Goal: Task Accomplishment & Management: Complete application form

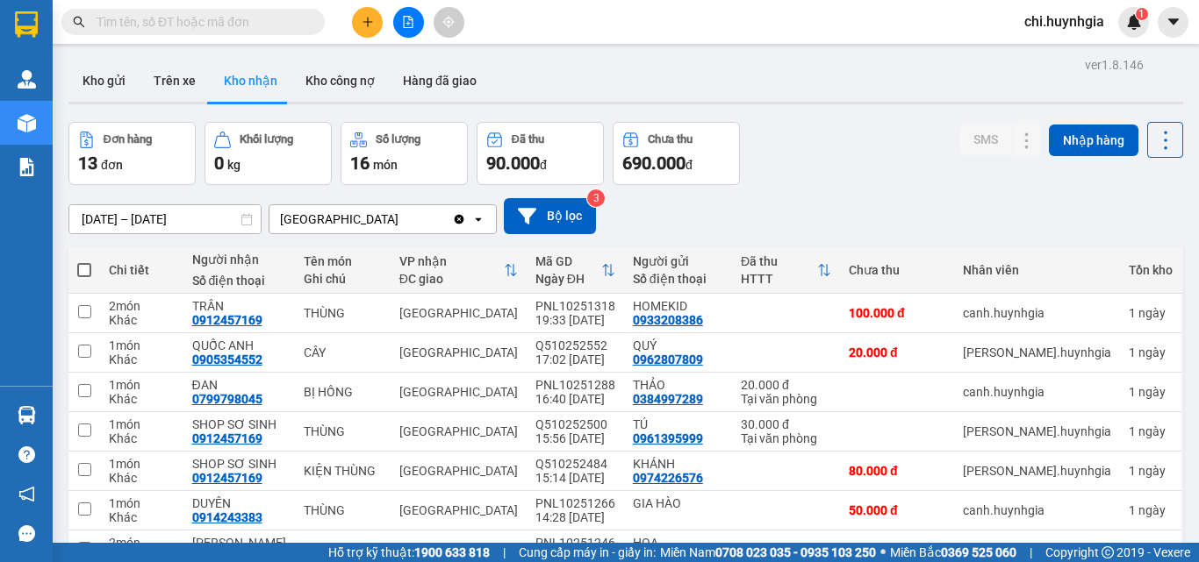
click at [364, 28] on button at bounding box center [367, 22] width 31 height 31
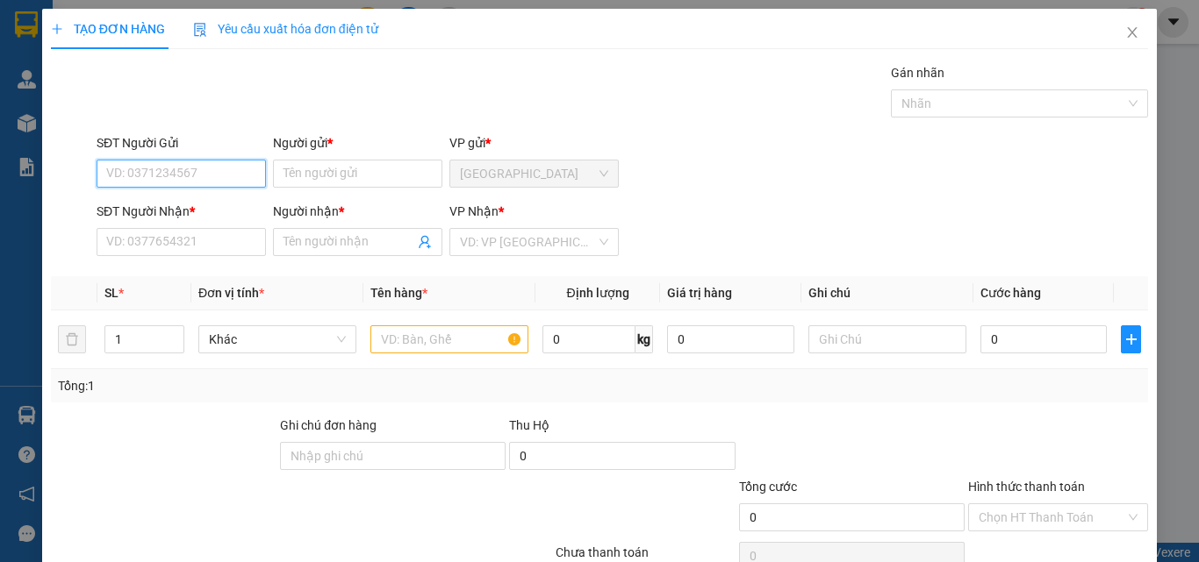
click at [201, 177] on input "SĐT Người Gửi" at bounding box center [181, 174] width 169 height 28
type input "0985784245"
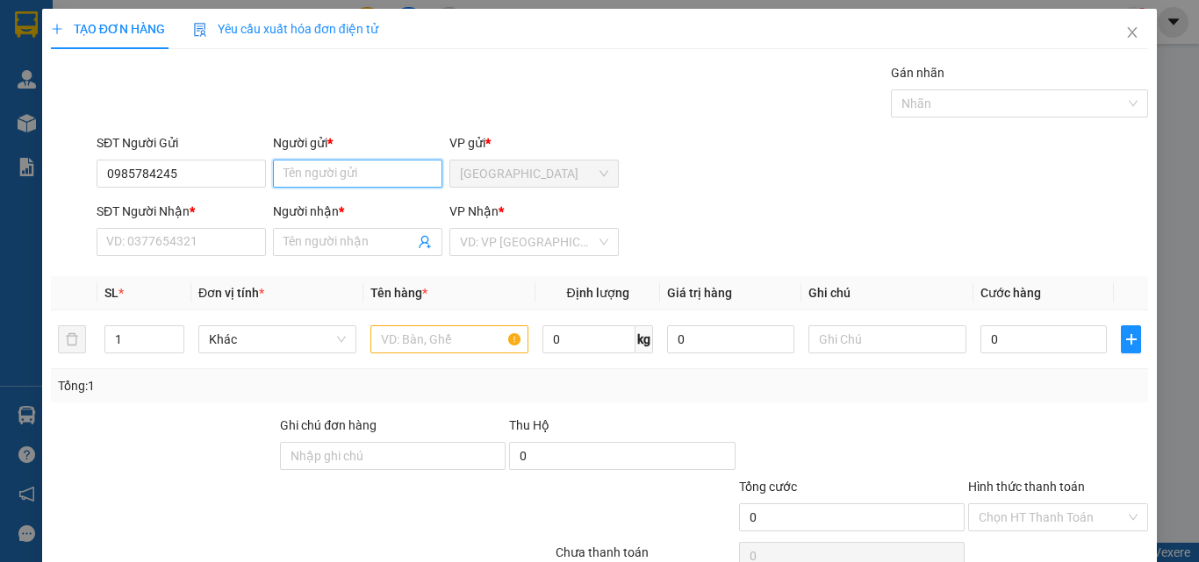
click at [321, 173] on input "Người gửi *" at bounding box center [357, 174] width 169 height 28
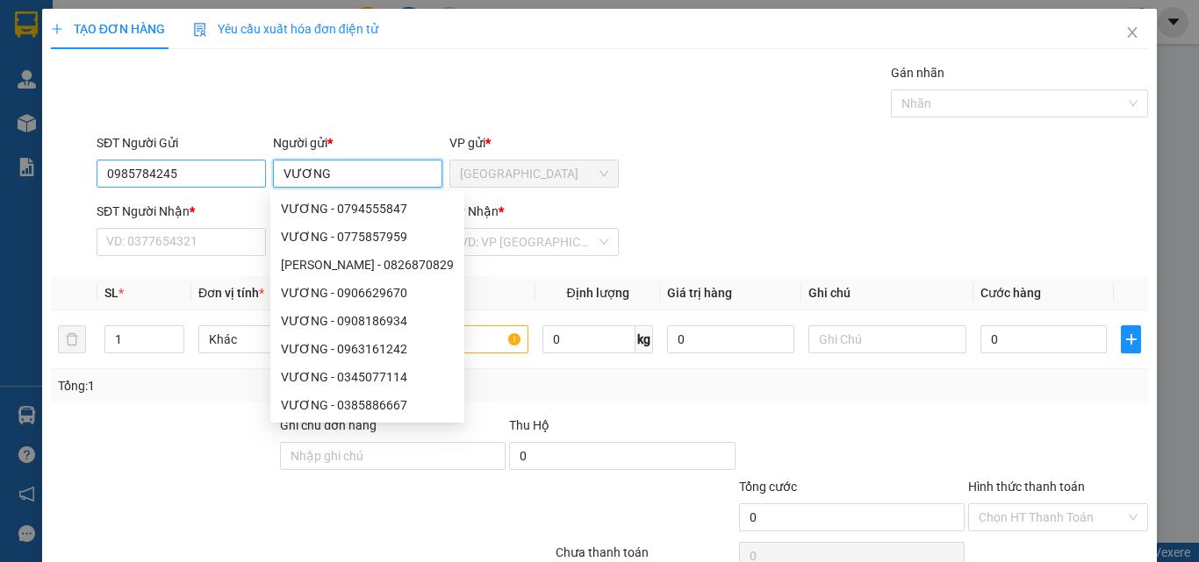
type input "VƯƠNG"
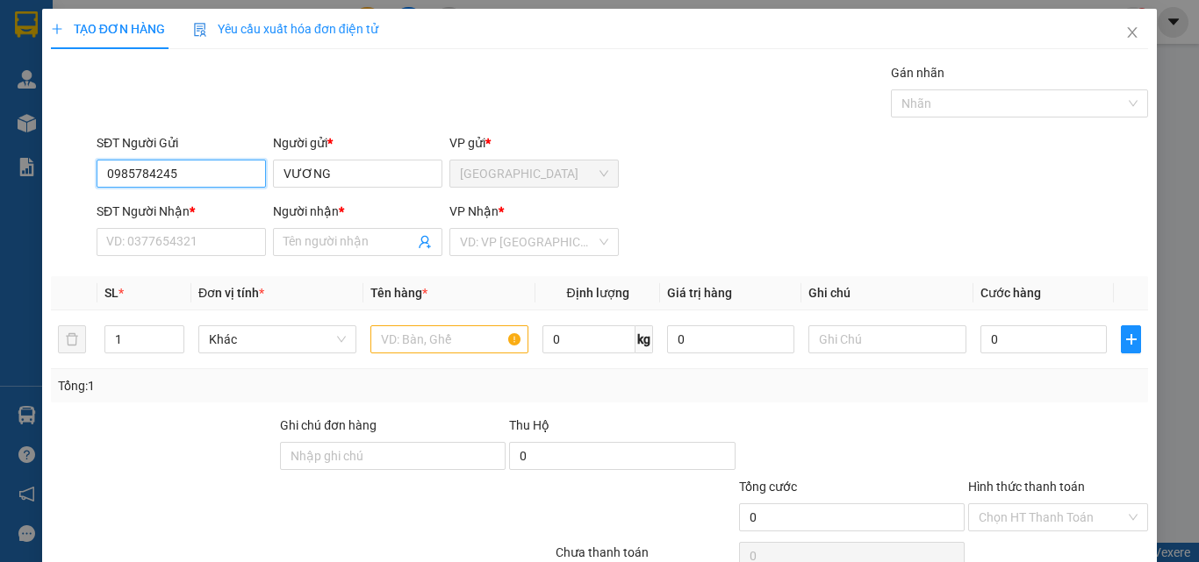
drag, startPoint x: 104, startPoint y: 174, endPoint x: 191, endPoint y: 190, distance: 89.2
click at [191, 190] on div "SĐT Người Gửi 0985784245 0985784245" at bounding box center [181, 163] width 169 height 61
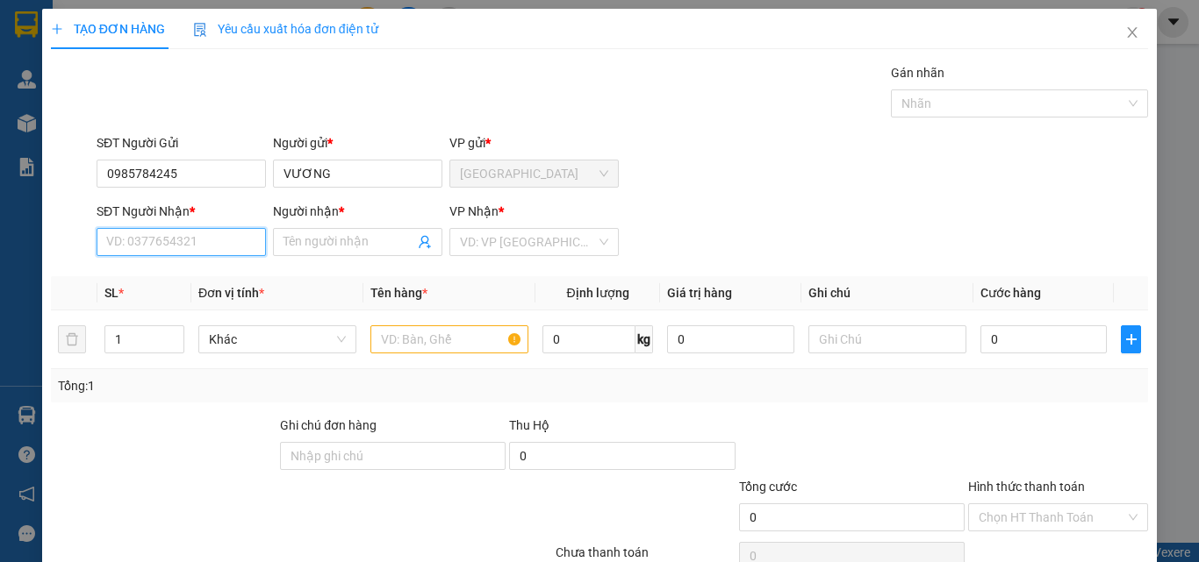
click at [191, 233] on input "SĐT Người Nhận *" at bounding box center [181, 242] width 169 height 28
paste input "0985784245"
type input "0985784245"
click at [321, 245] on input "Người nhận *" at bounding box center [348, 242] width 131 height 19
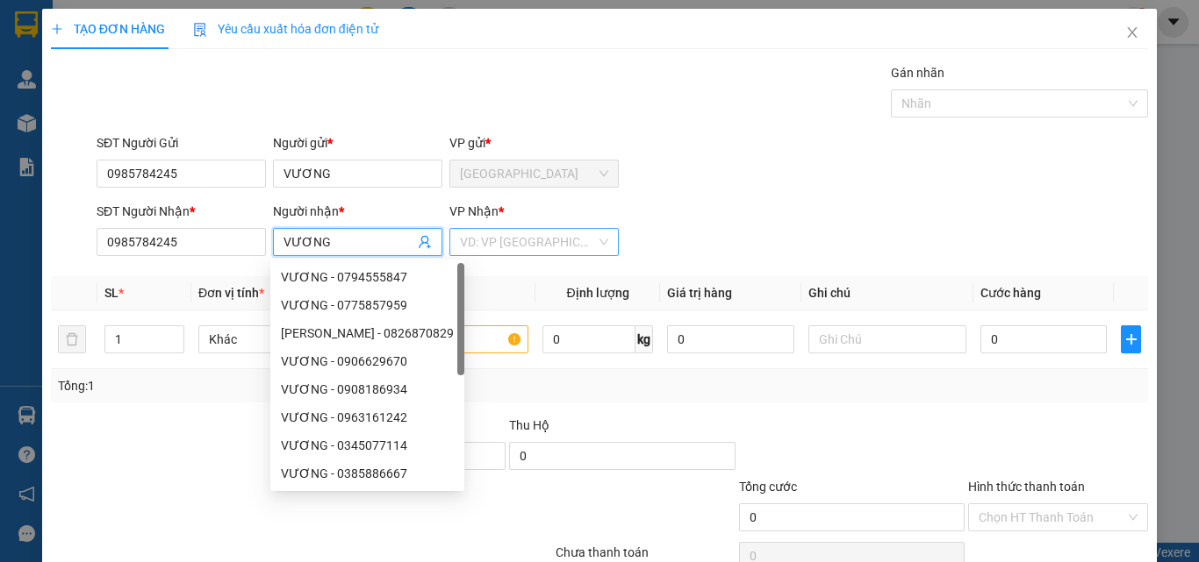
type input "VƯƠNG"
click at [564, 253] on input "search" at bounding box center [528, 242] width 136 height 26
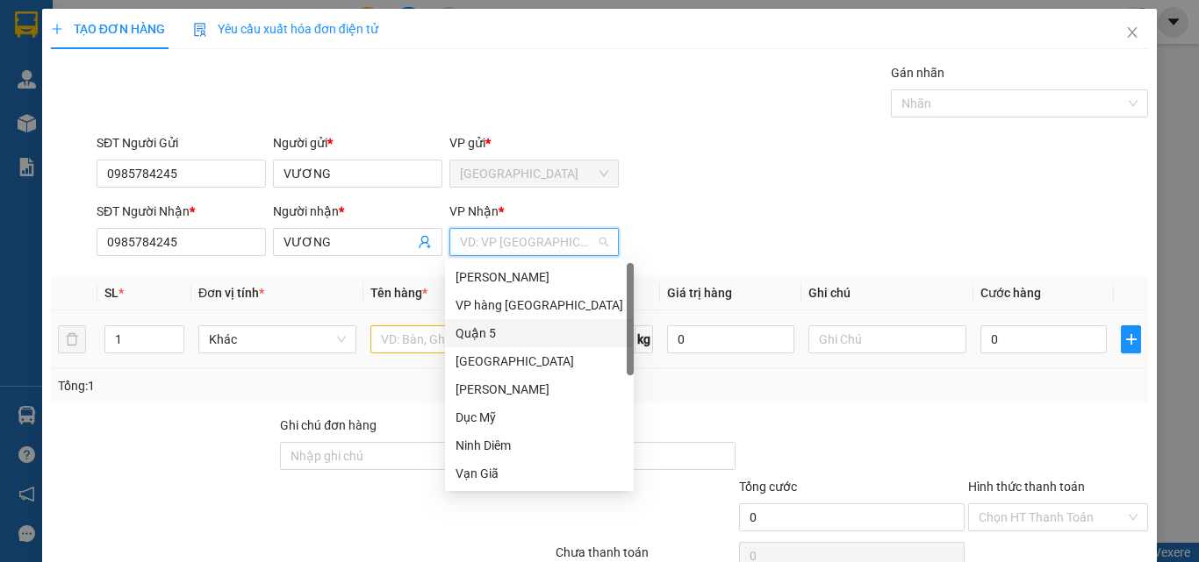
drag, startPoint x: 487, startPoint y: 328, endPoint x: 425, endPoint y: 332, distance: 62.4
click at [478, 331] on div "Quận 5" at bounding box center [539, 333] width 168 height 19
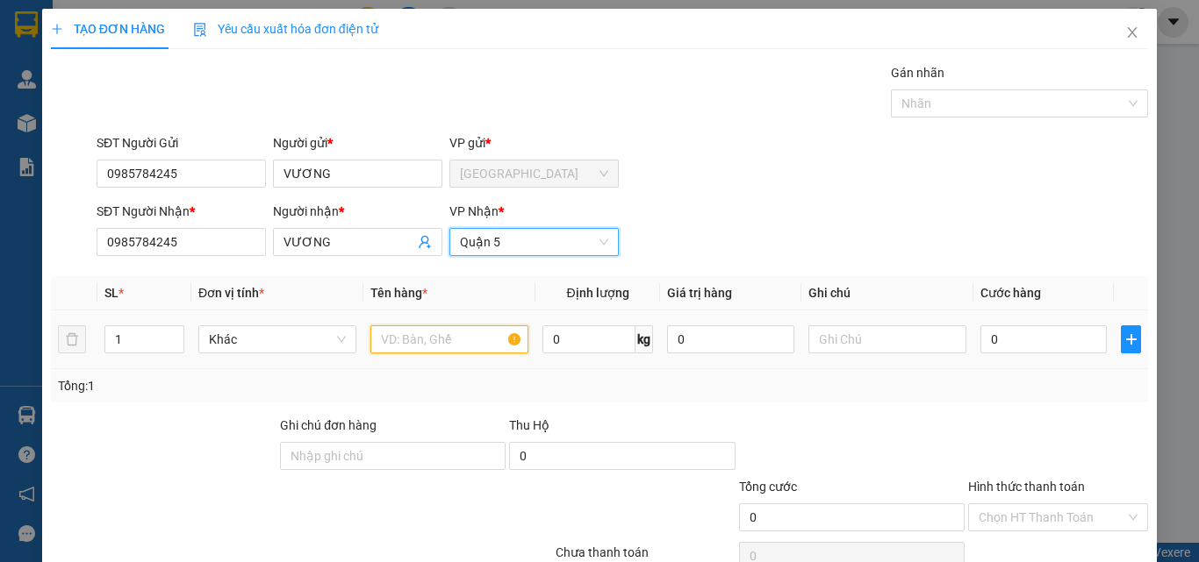
click at [425, 332] on input "text" at bounding box center [449, 340] width 158 height 28
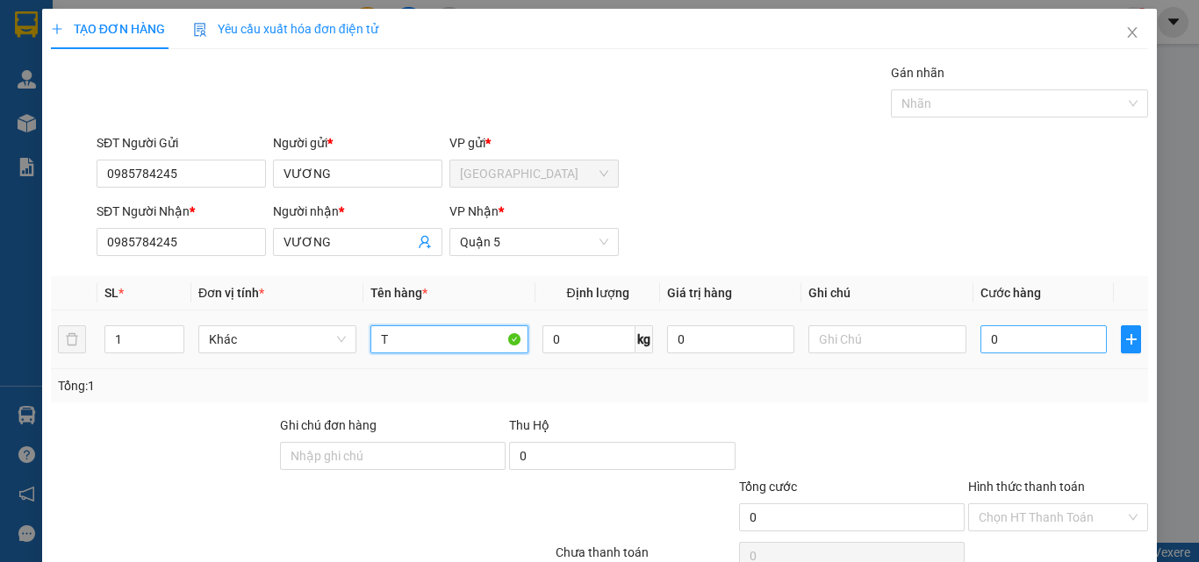
type input "T"
click at [1033, 348] on input "0" at bounding box center [1043, 340] width 126 height 28
type input "3"
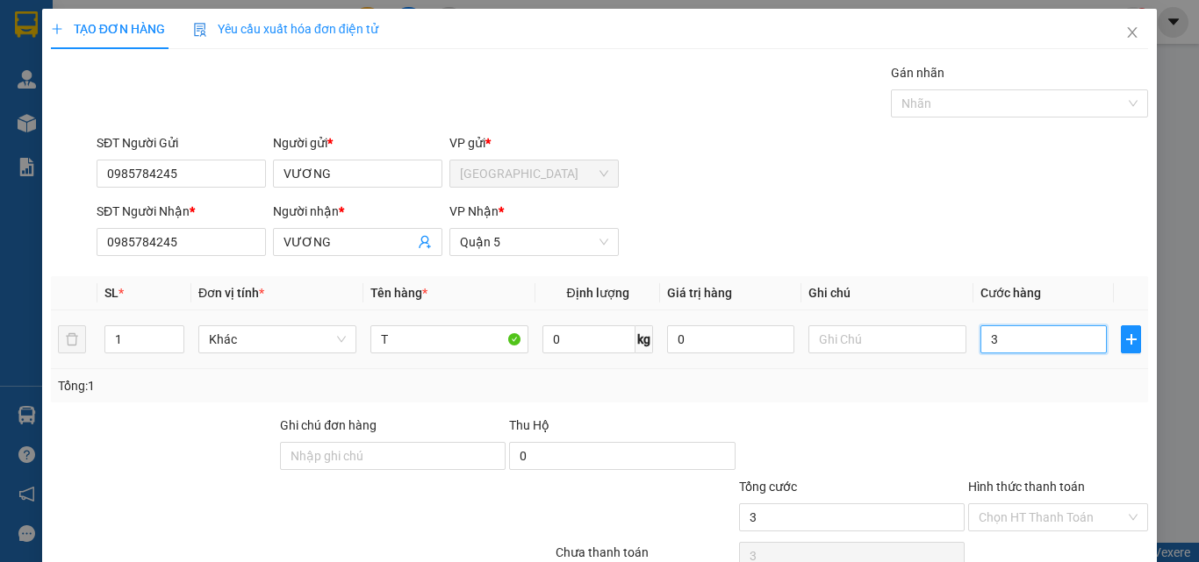
type input "30"
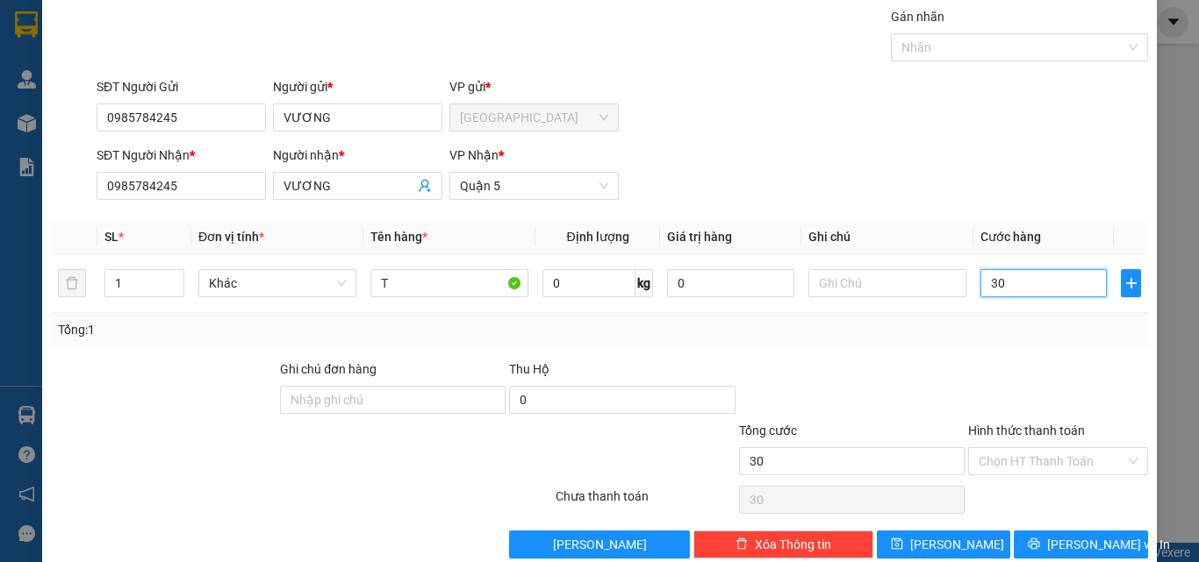
scroll to position [87, 0]
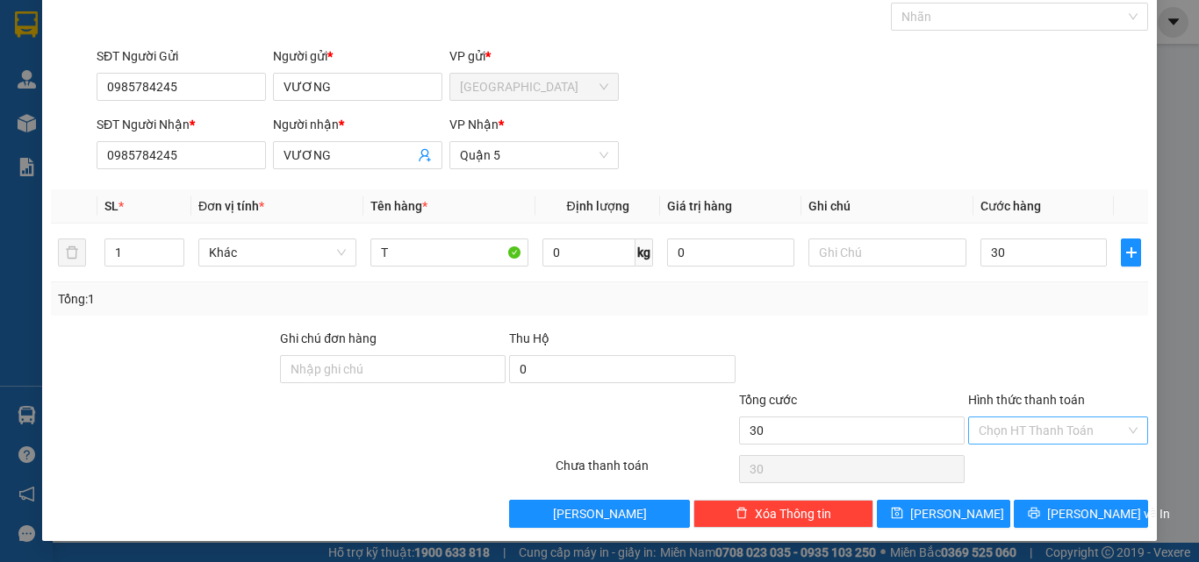
type input "30.000"
click at [1044, 434] on input "Hình thức thanh toán" at bounding box center [1051, 431] width 147 height 26
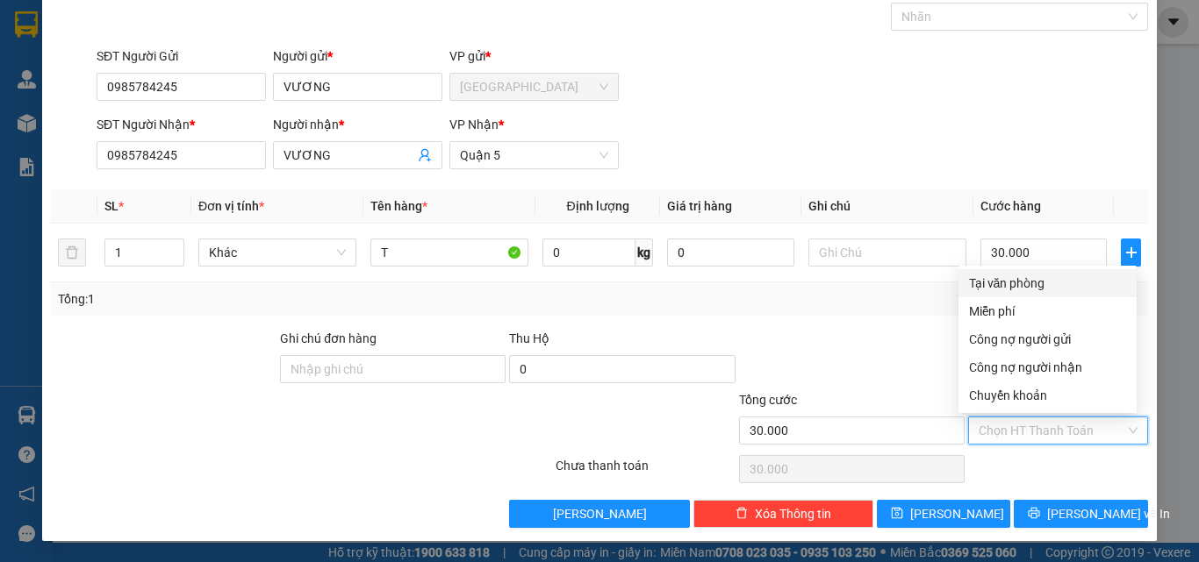
click at [1016, 283] on div "Tại văn phòng" at bounding box center [1047, 283] width 157 height 19
type input "0"
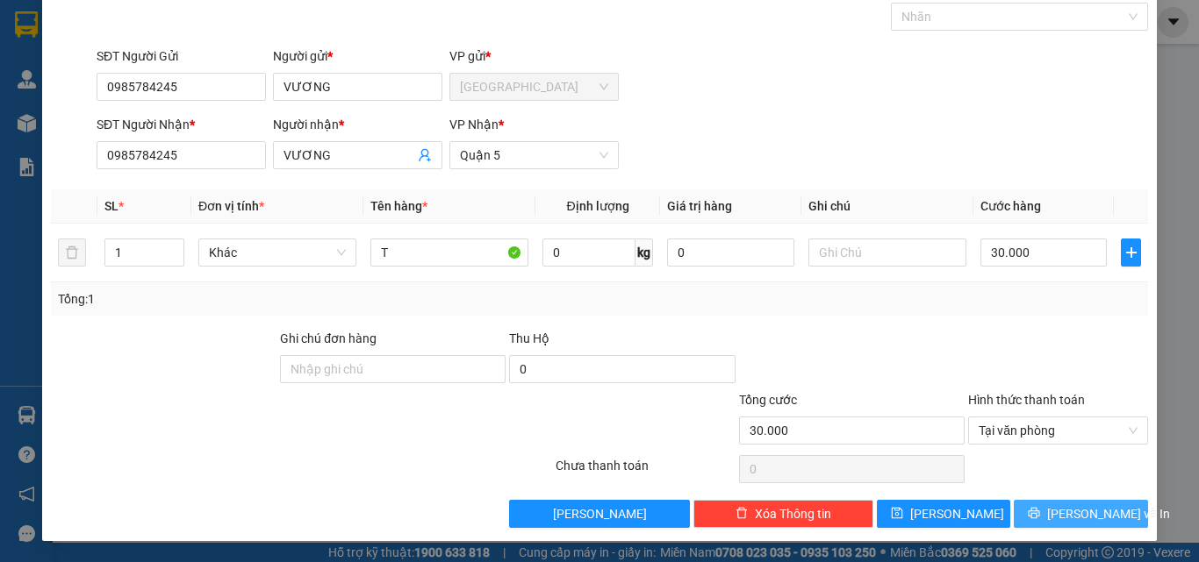
click at [1060, 526] on button "[PERSON_NAME] và In" at bounding box center [1081, 514] width 134 height 28
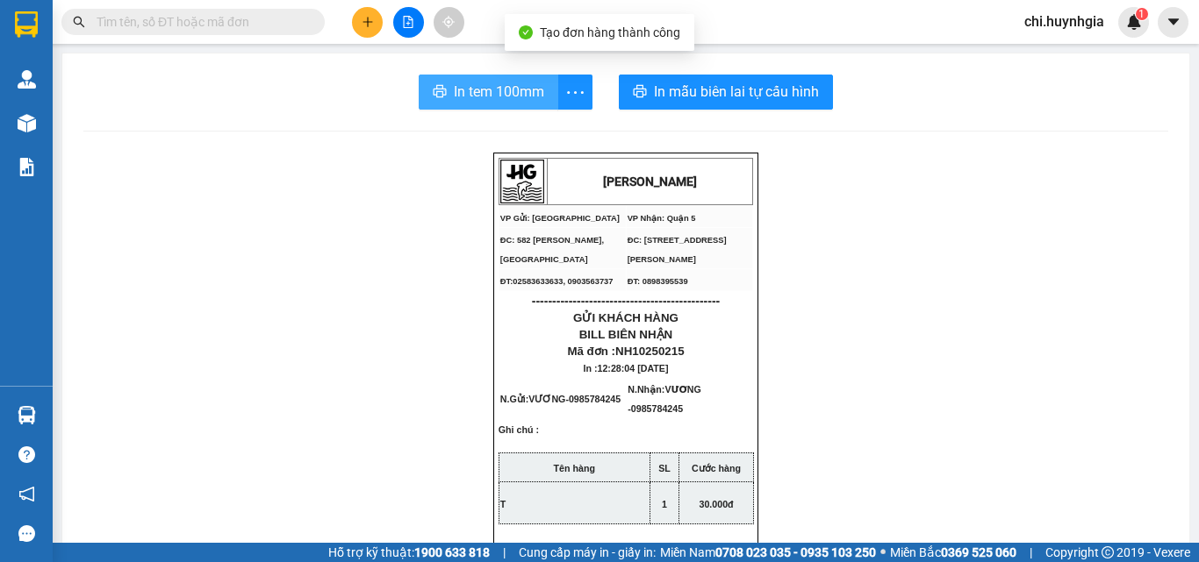
click at [454, 97] on span "In tem 100mm" at bounding box center [499, 92] width 90 height 22
click at [470, 91] on span "In tem 100mm" at bounding box center [502, 92] width 90 height 22
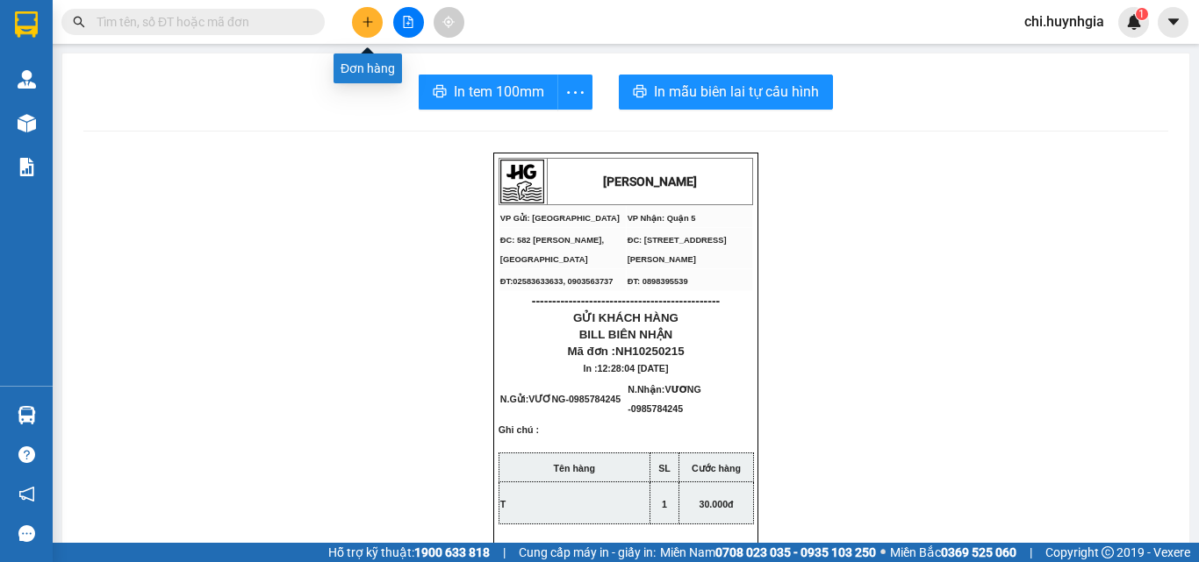
click at [356, 24] on button at bounding box center [367, 22] width 31 height 31
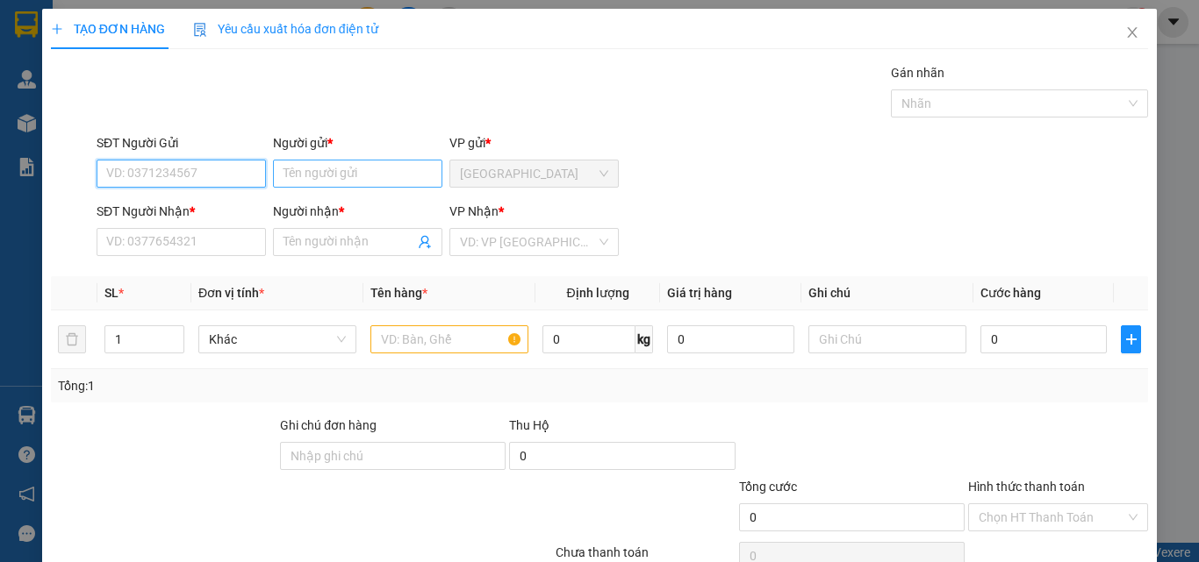
drag, startPoint x: 159, startPoint y: 170, endPoint x: 293, endPoint y: 183, distance: 134.9
click at [178, 177] on input "SĐT Người Gửi" at bounding box center [181, 174] width 169 height 28
type input "0798666179"
click at [234, 209] on div "0798666179 - MIHI" at bounding box center [179, 208] width 147 height 19
type input "MIHI"
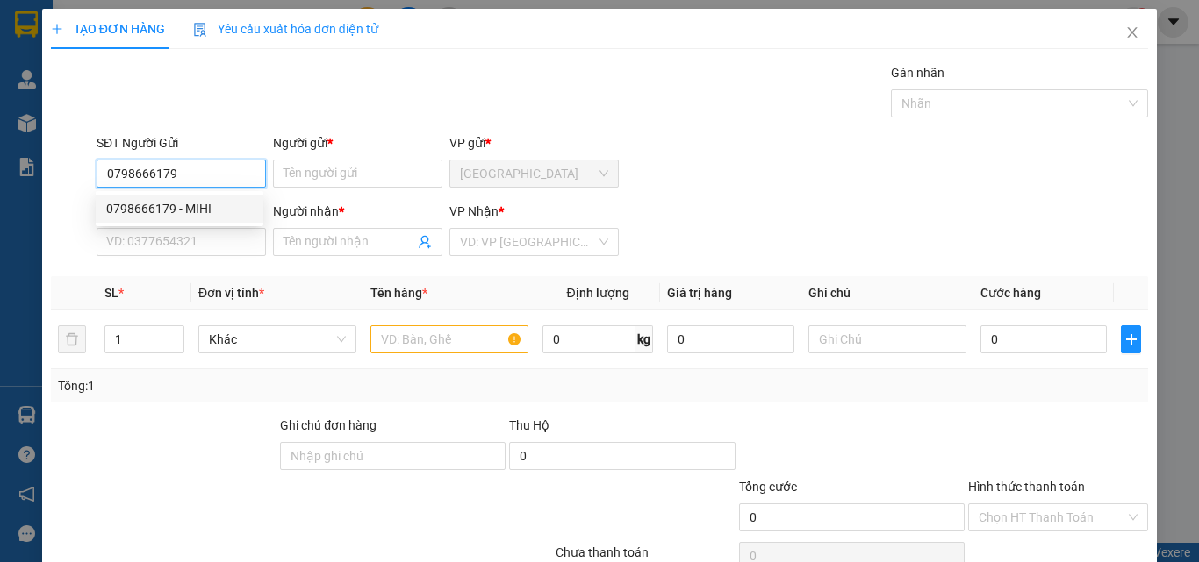
type input "0938646822"
type input "LỘC"
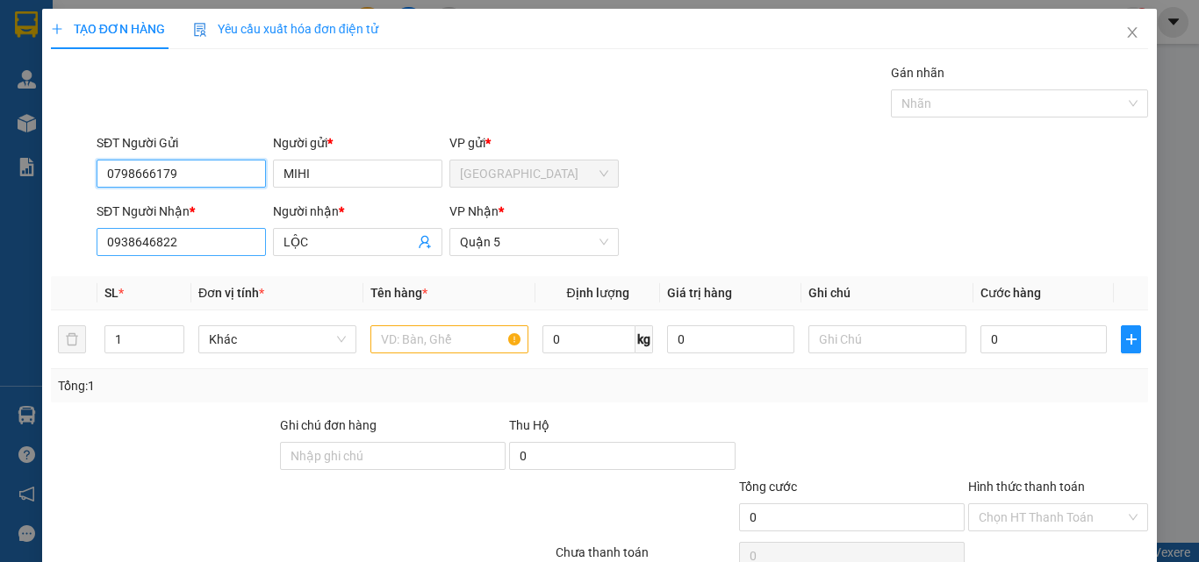
type input "0798666179"
click at [189, 245] on input "0938646822" at bounding box center [181, 242] width 169 height 28
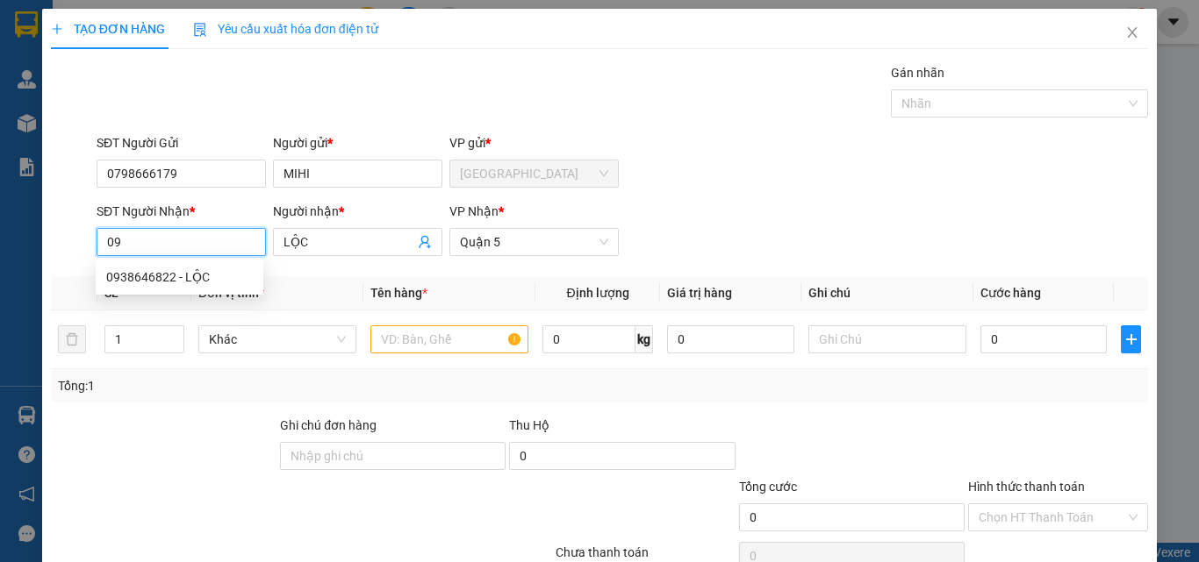
type input "0"
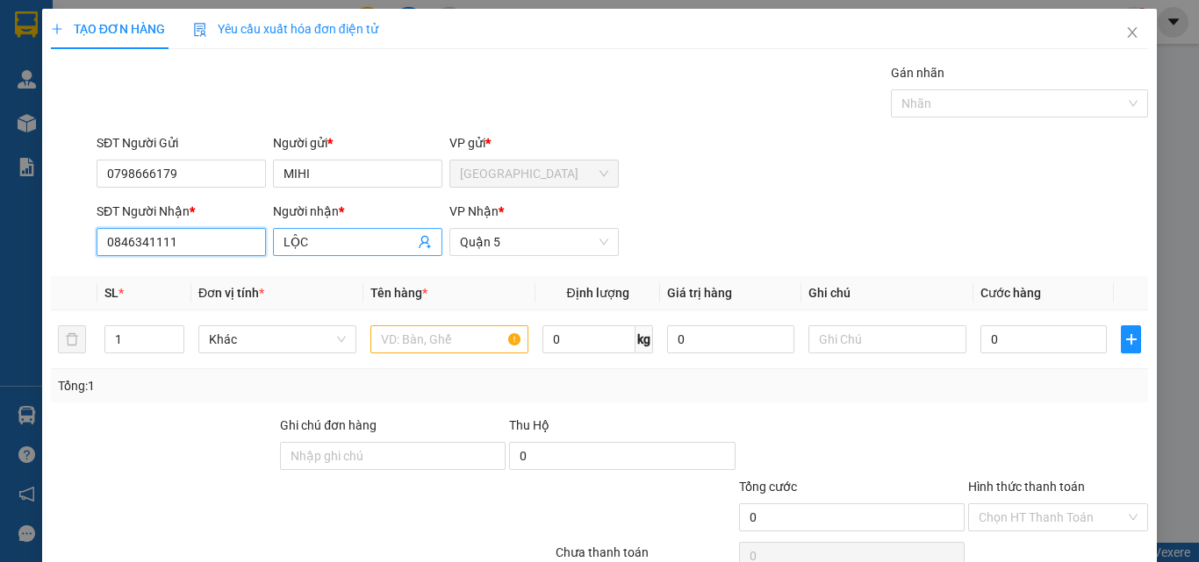
type input "0846341111"
click at [338, 247] on input "LỘC" at bounding box center [348, 242] width 131 height 19
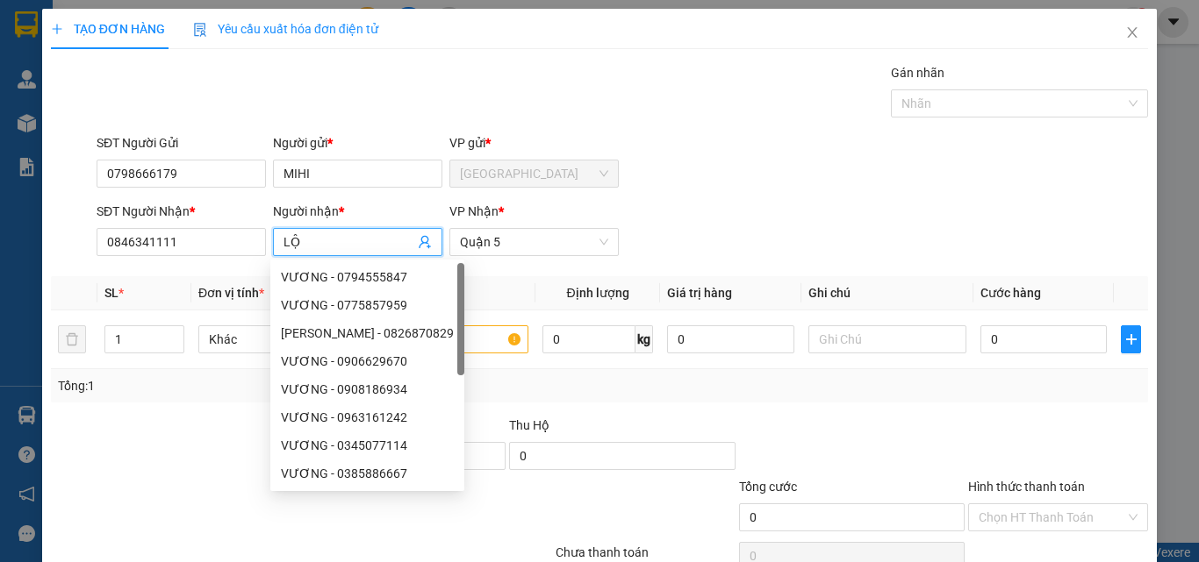
type input "L"
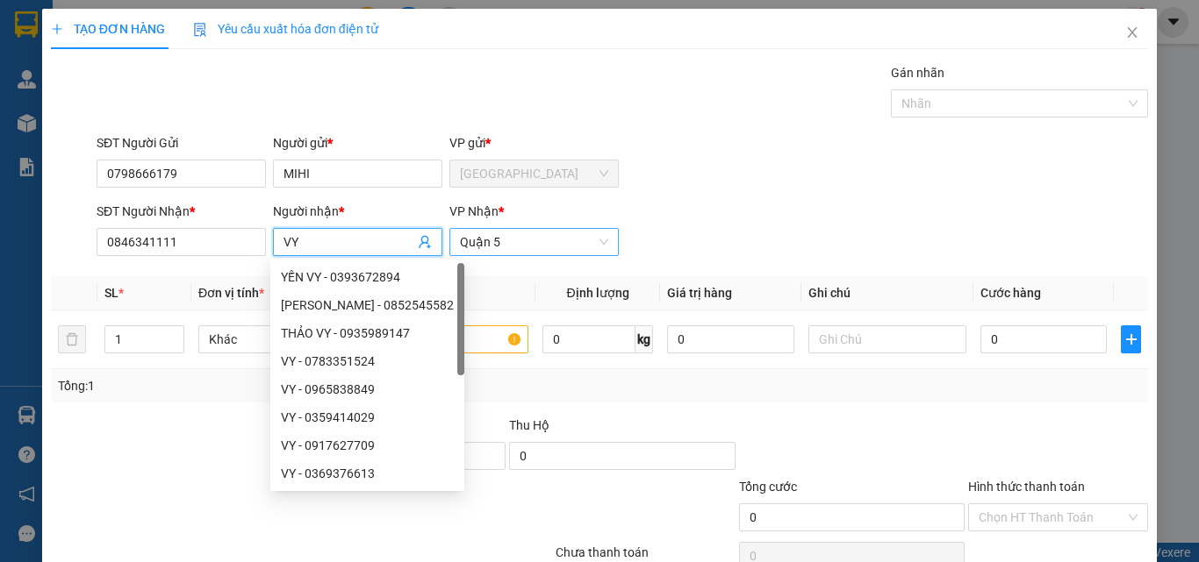
click at [521, 242] on span "Quận 5" at bounding box center [534, 242] width 148 height 26
type input "VY"
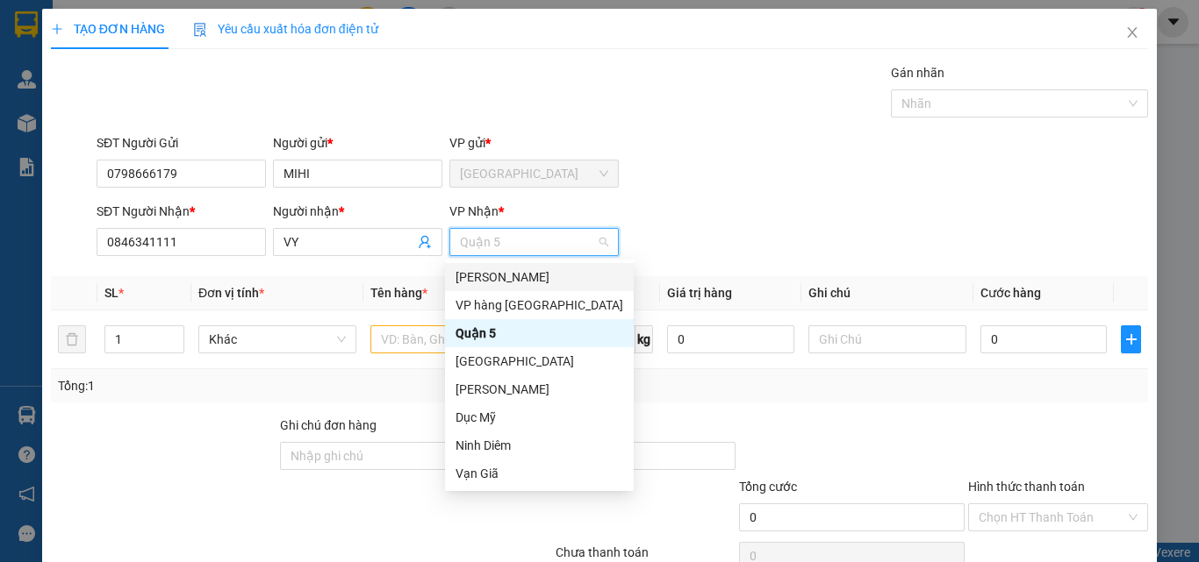
click at [501, 279] on div "[PERSON_NAME]" at bounding box center [539, 277] width 168 height 19
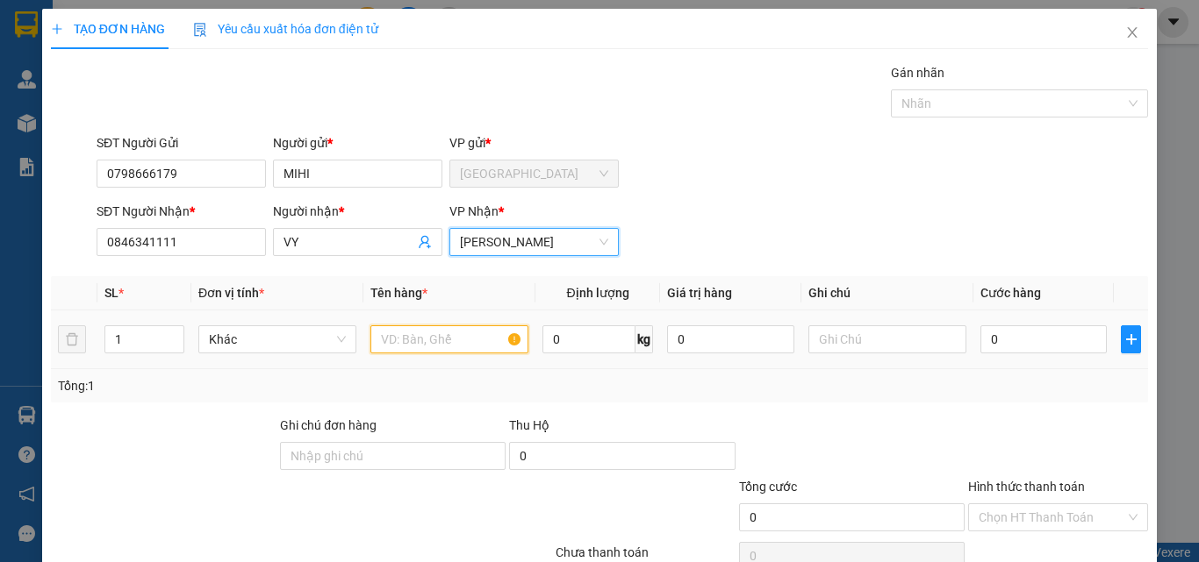
click at [418, 333] on input "text" at bounding box center [449, 340] width 158 height 28
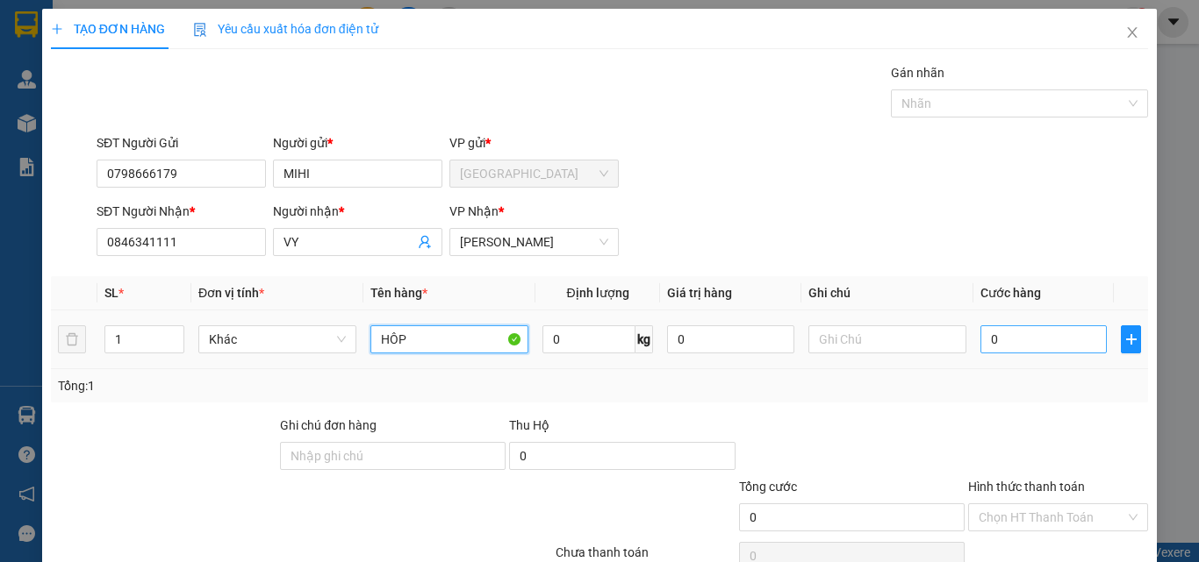
type input "HÔP"
click at [1022, 340] on input "0" at bounding box center [1043, 340] width 126 height 28
type input "2"
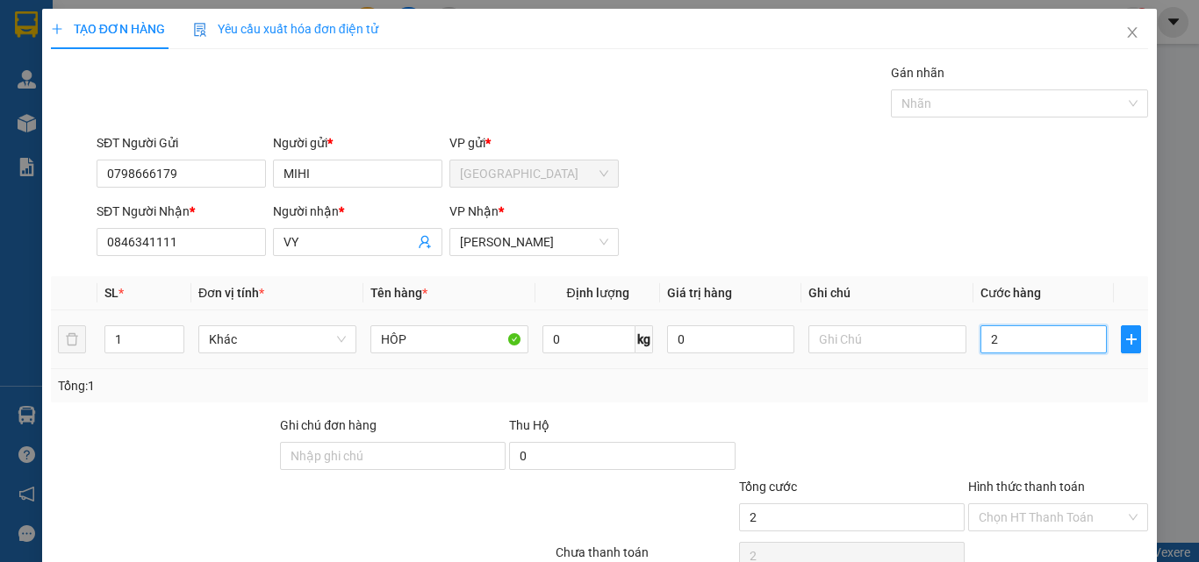
type input "20"
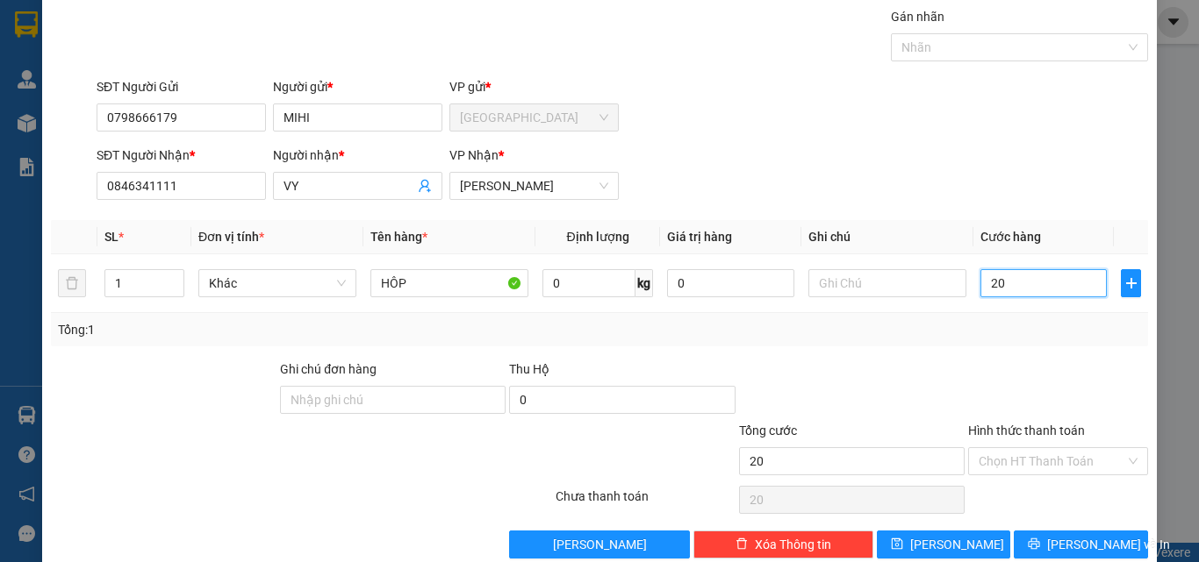
scroll to position [87, 0]
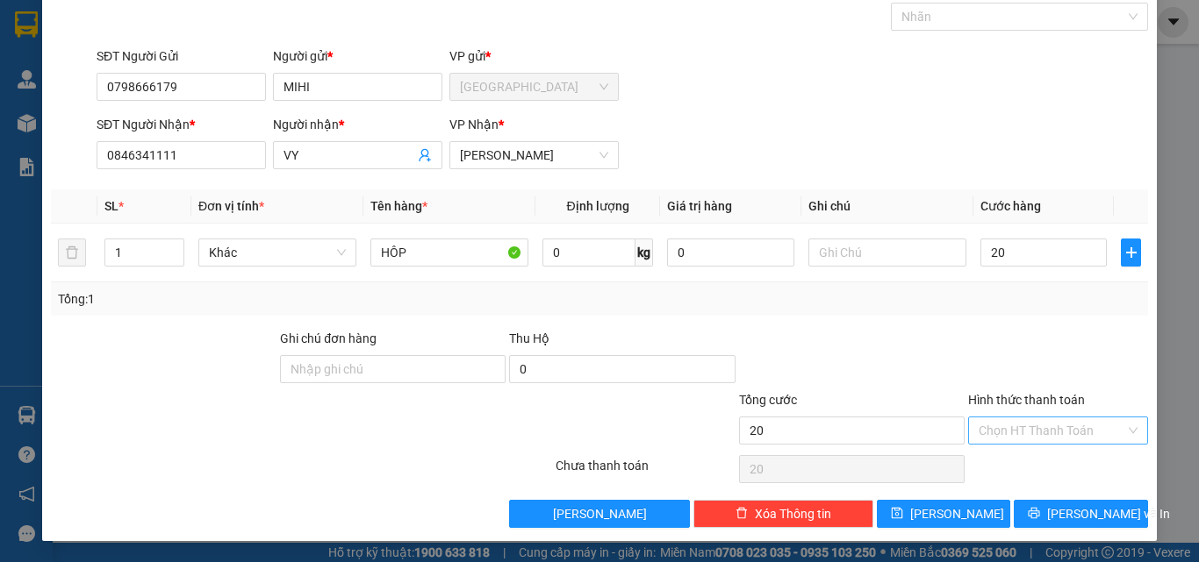
type input "20.000"
click at [1074, 431] on input "Hình thức thanh toán" at bounding box center [1051, 431] width 147 height 26
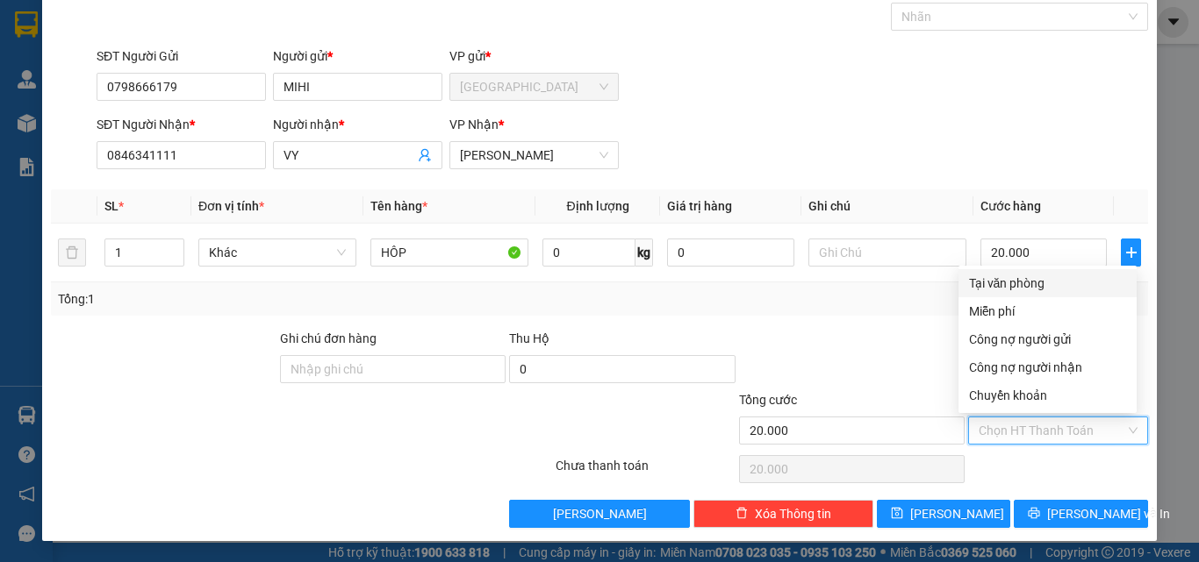
click at [1042, 285] on div "Tại văn phòng" at bounding box center [1047, 283] width 157 height 19
type input "0"
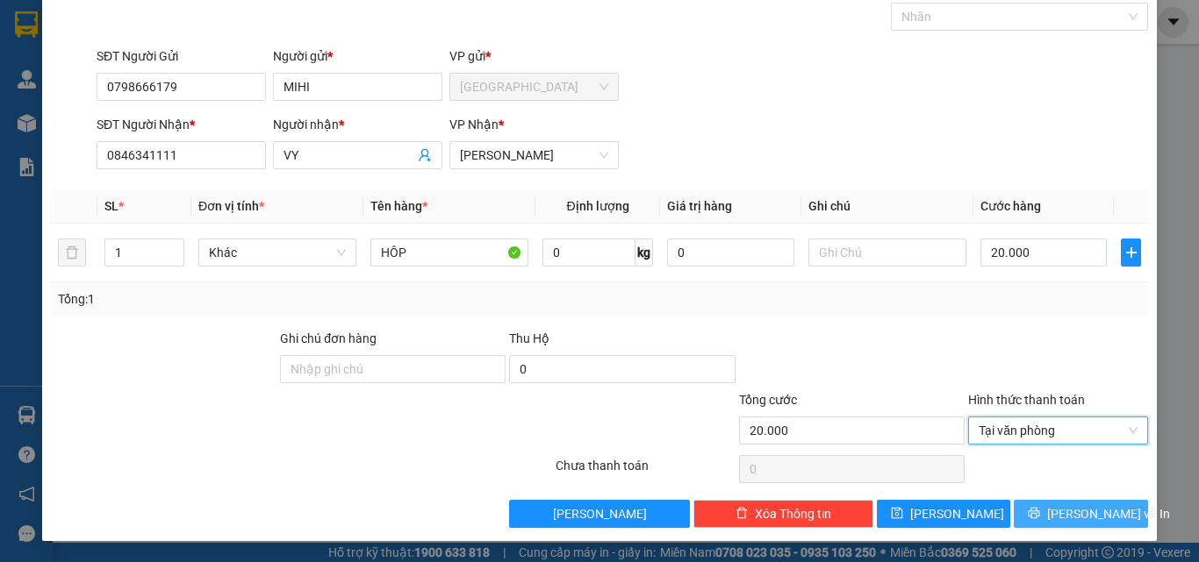
click at [1070, 508] on span "[PERSON_NAME] và In" at bounding box center [1108, 514] width 123 height 19
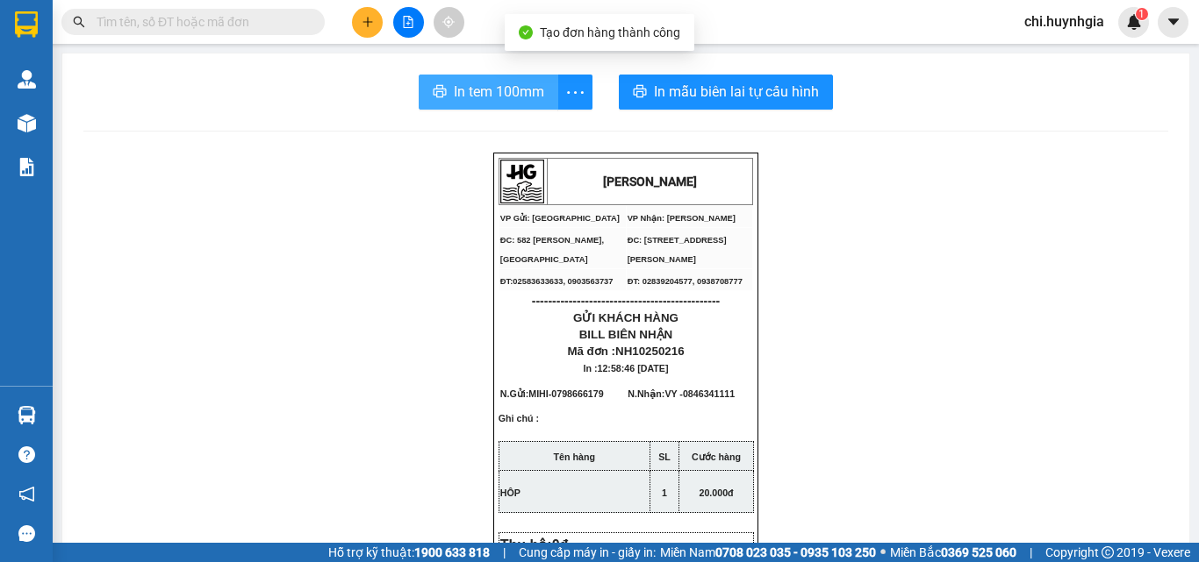
click at [482, 91] on span "In tem 100mm" at bounding box center [499, 92] width 90 height 22
click at [519, 99] on span "In tem 100mm" at bounding box center [499, 92] width 90 height 22
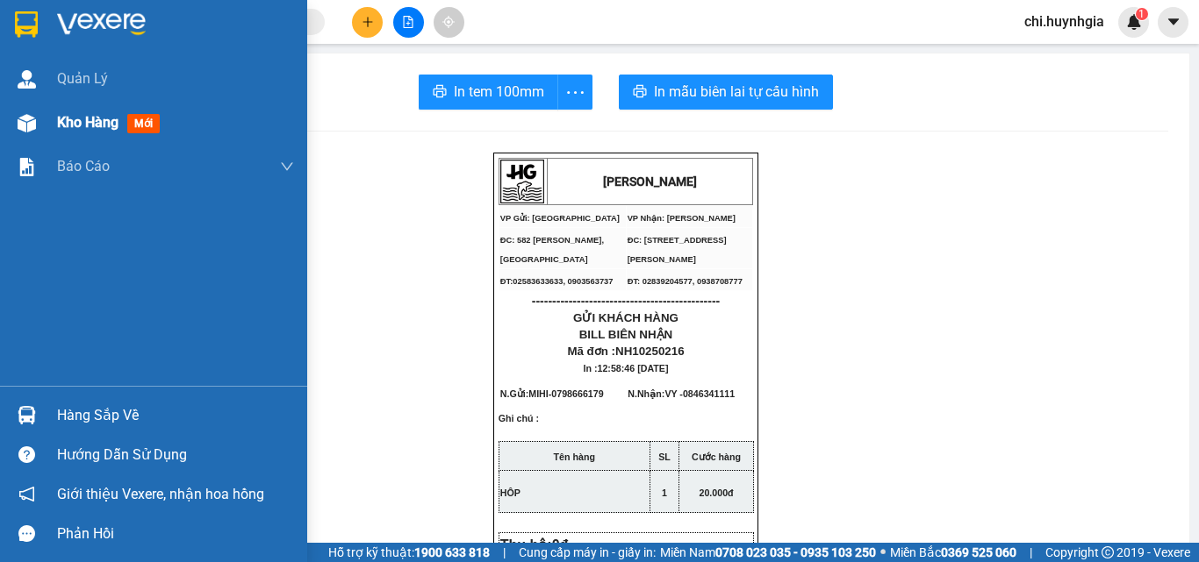
click at [77, 118] on span "Kho hàng" at bounding box center [87, 122] width 61 height 17
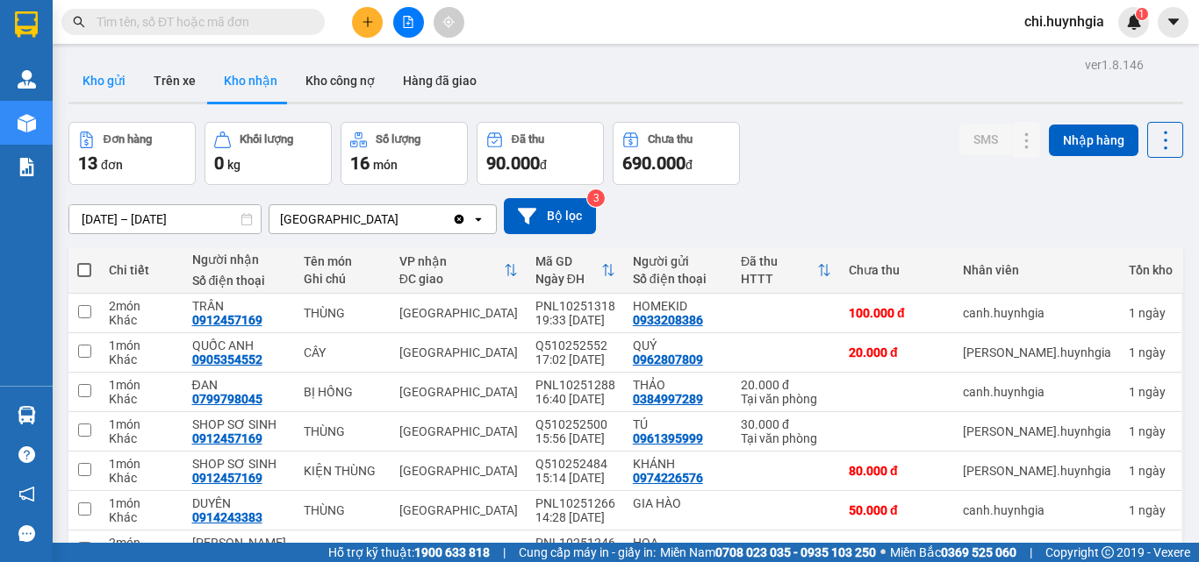
click at [110, 77] on button "Kho gửi" at bounding box center [103, 81] width 71 height 42
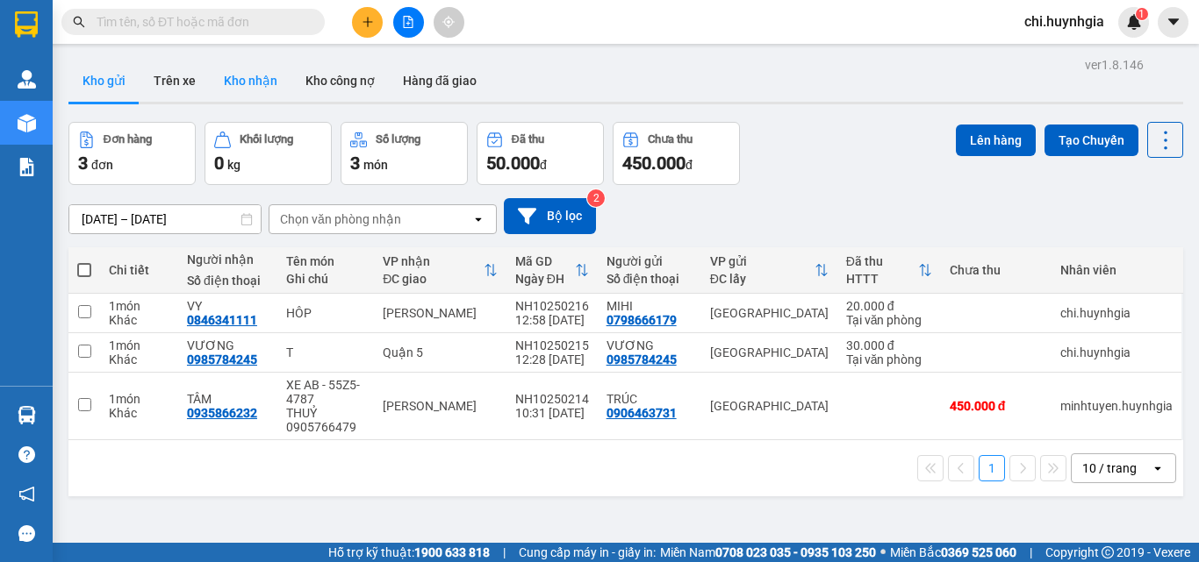
click at [264, 77] on button "Kho nhận" at bounding box center [251, 81] width 82 height 42
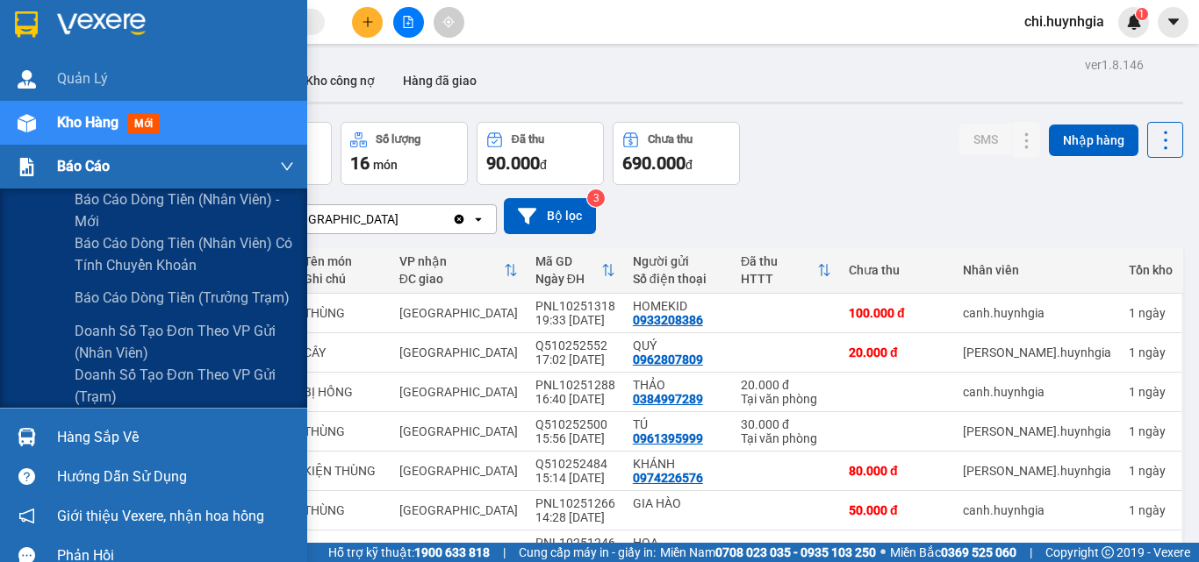
click at [57, 165] on span "Báo cáo" at bounding box center [83, 166] width 53 height 22
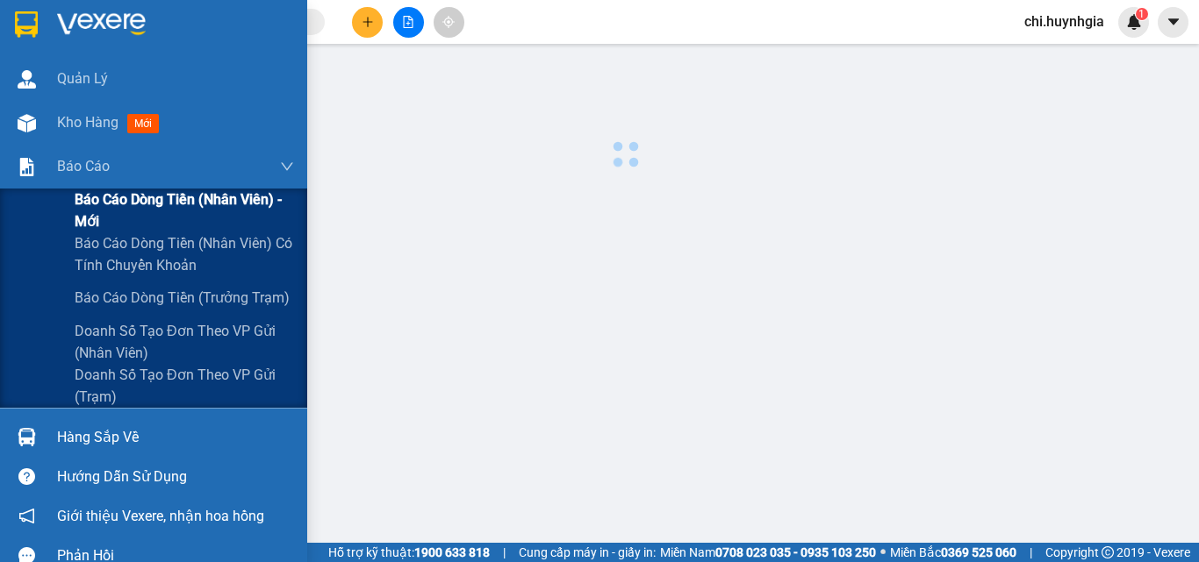
click at [94, 200] on span "Báo cáo dòng tiền (nhân viên) - mới" at bounding box center [184, 211] width 219 height 44
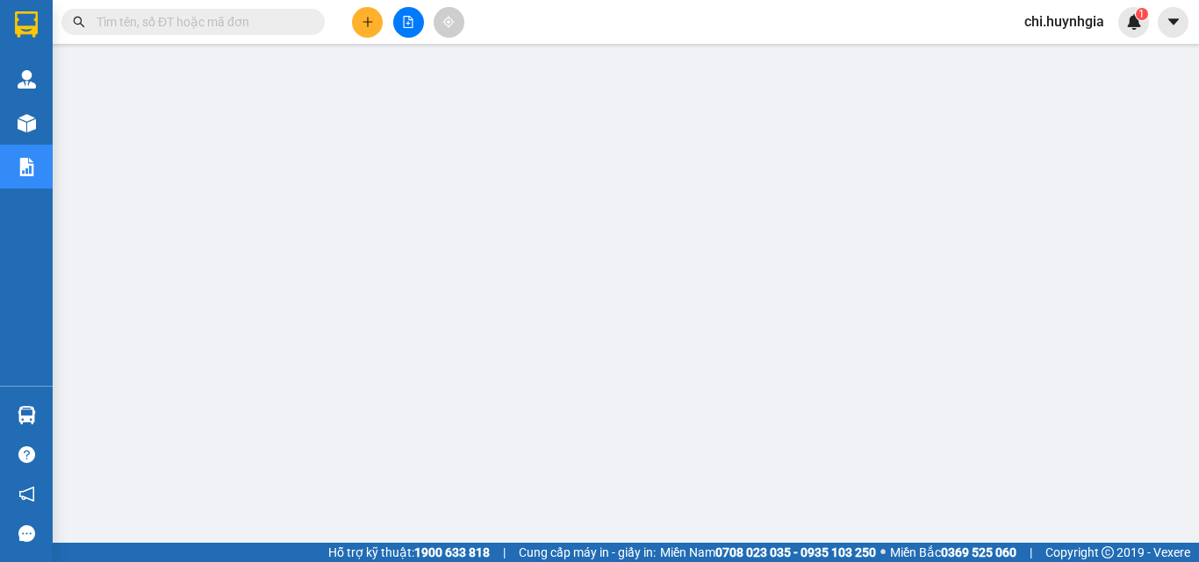
click at [1078, 23] on span "chi.huynhgia" at bounding box center [1064, 22] width 108 height 22
click at [1044, 53] on span "Đăng xuất" at bounding box center [1074, 54] width 74 height 19
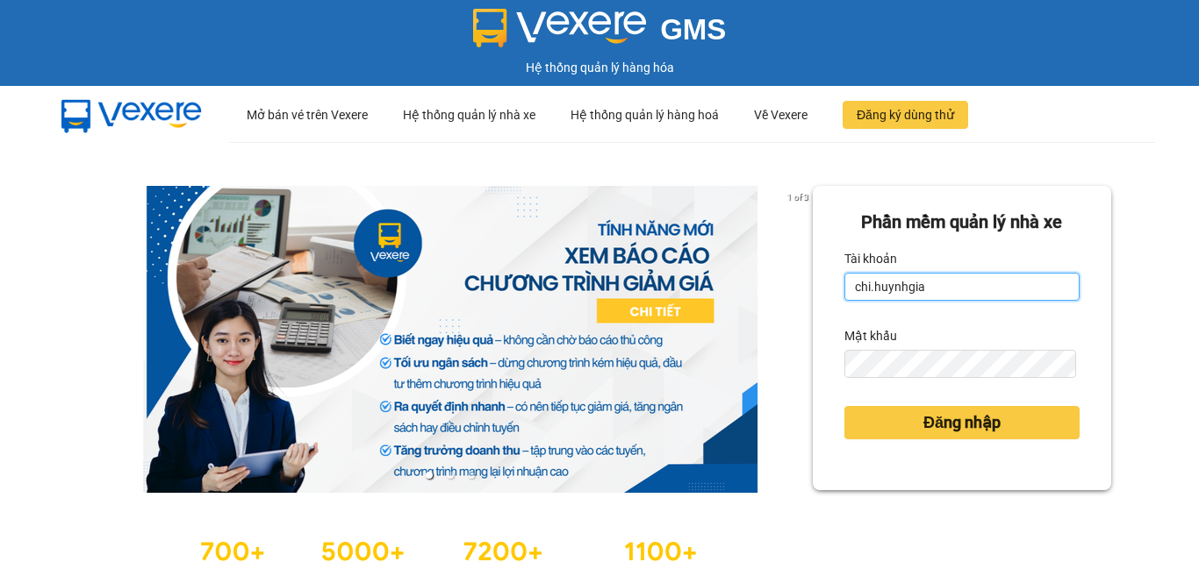
click at [920, 283] on input "chi.huynhgia" at bounding box center [961, 287] width 235 height 28
type input "minhtuyen.huynhgia"
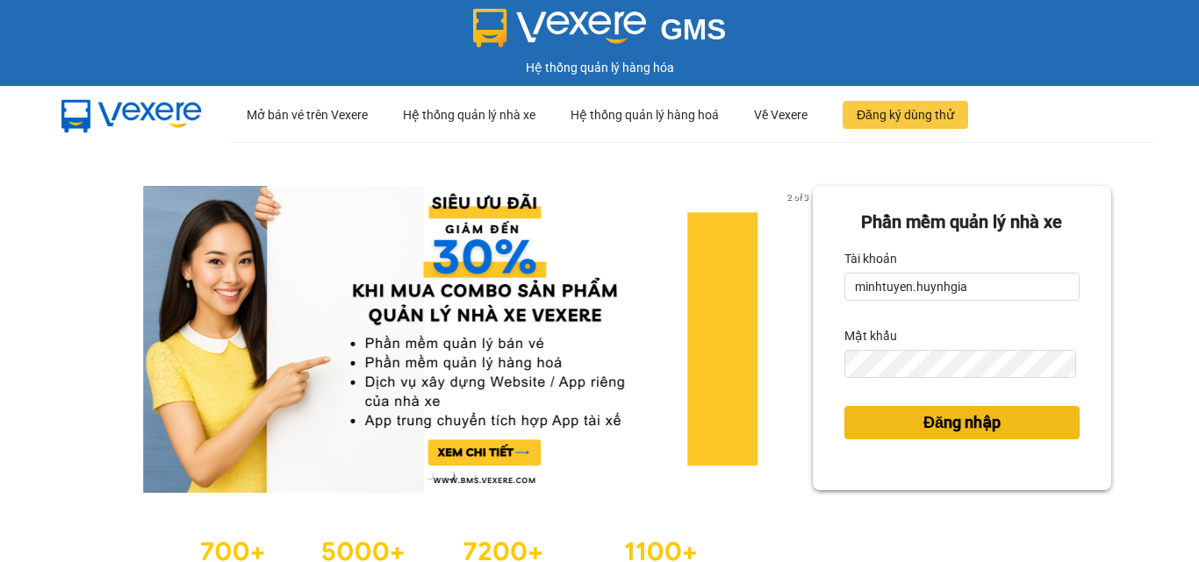
click at [960, 419] on span "Đăng nhập" at bounding box center [961, 423] width 77 height 25
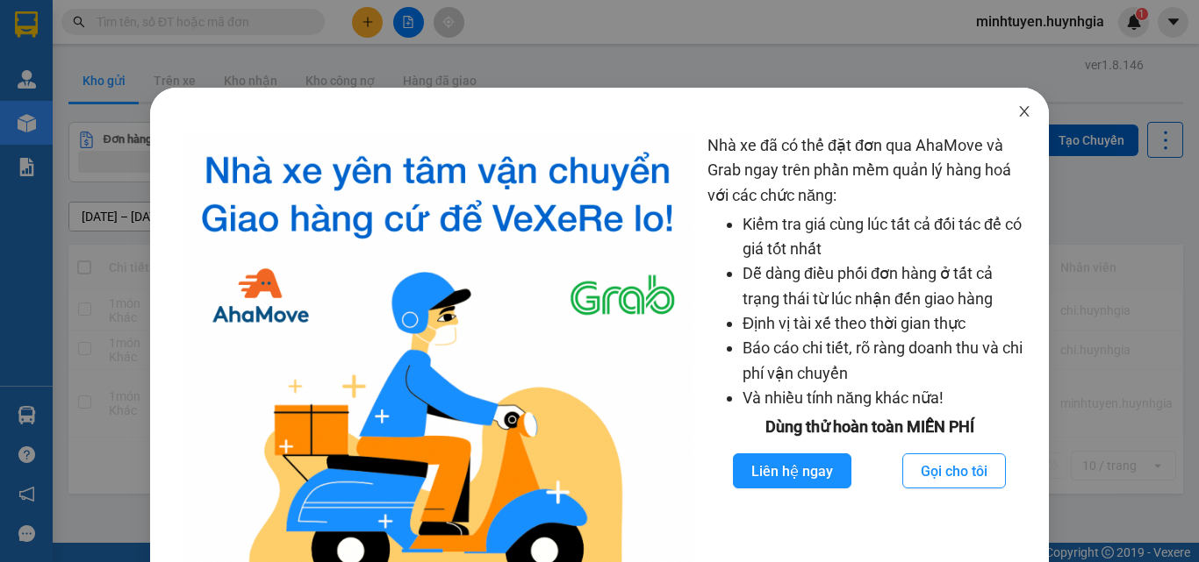
click at [1017, 111] on icon "close" at bounding box center [1024, 111] width 14 height 14
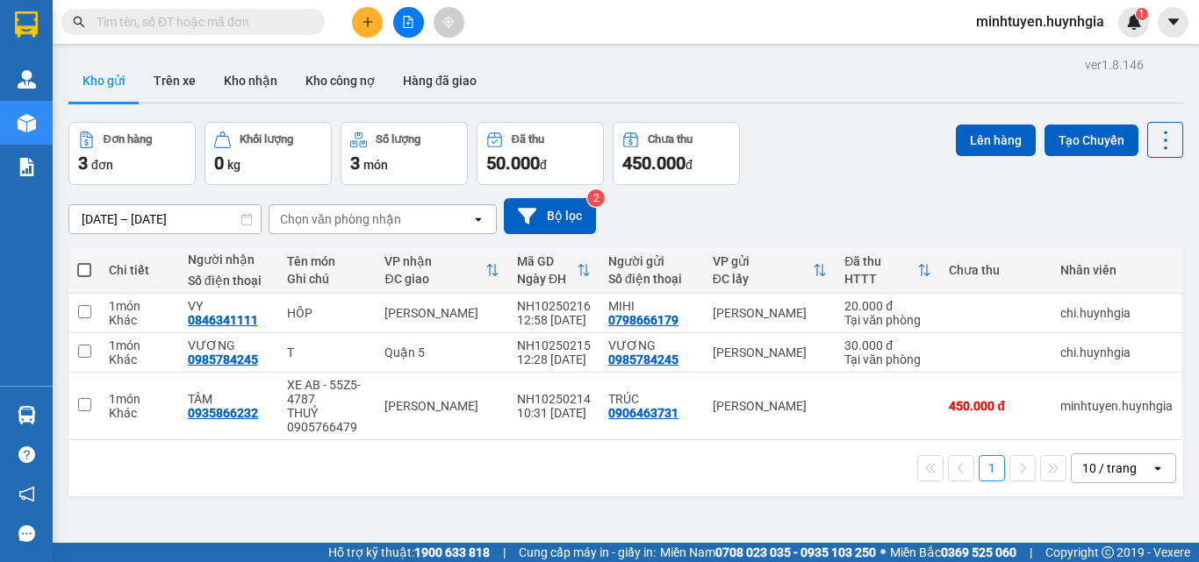
click at [371, 20] on icon "plus" at bounding box center [368, 22] width 12 height 12
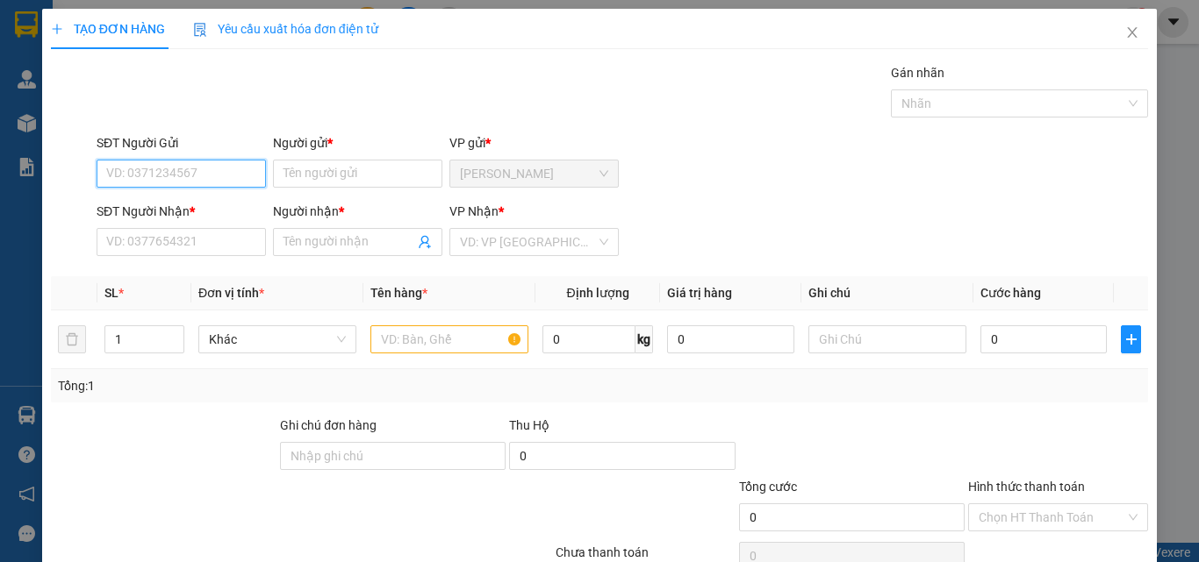
type input "0"
click at [226, 208] on div "0906417558 - [PERSON_NAME]" at bounding box center [192, 208] width 173 height 19
type input "0906417558"
type input "THANH"
type input "0933624635"
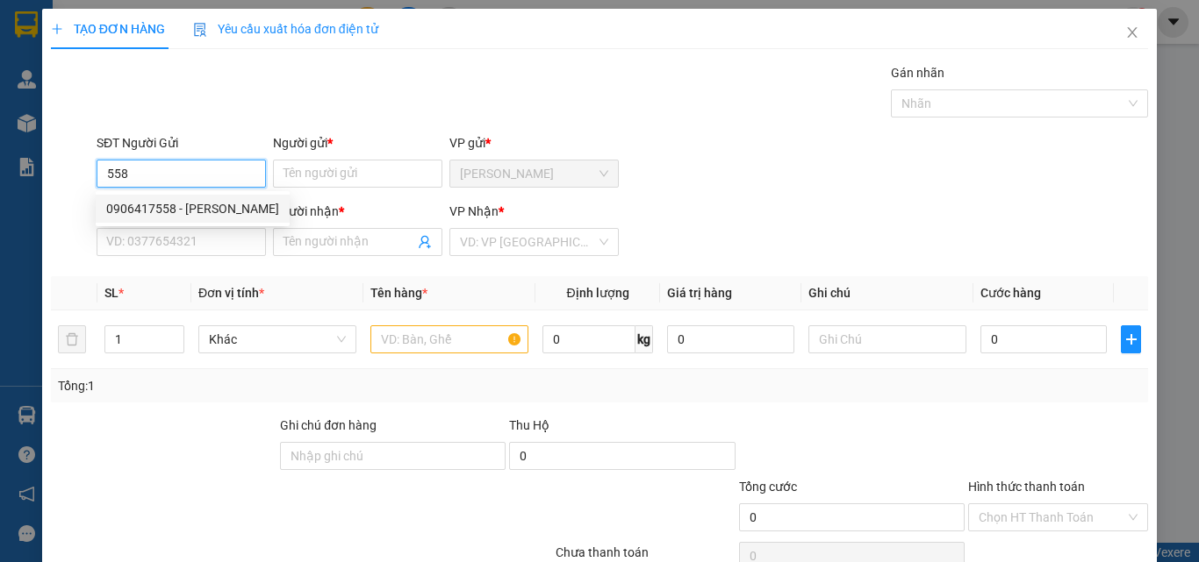
type input "BẮC"
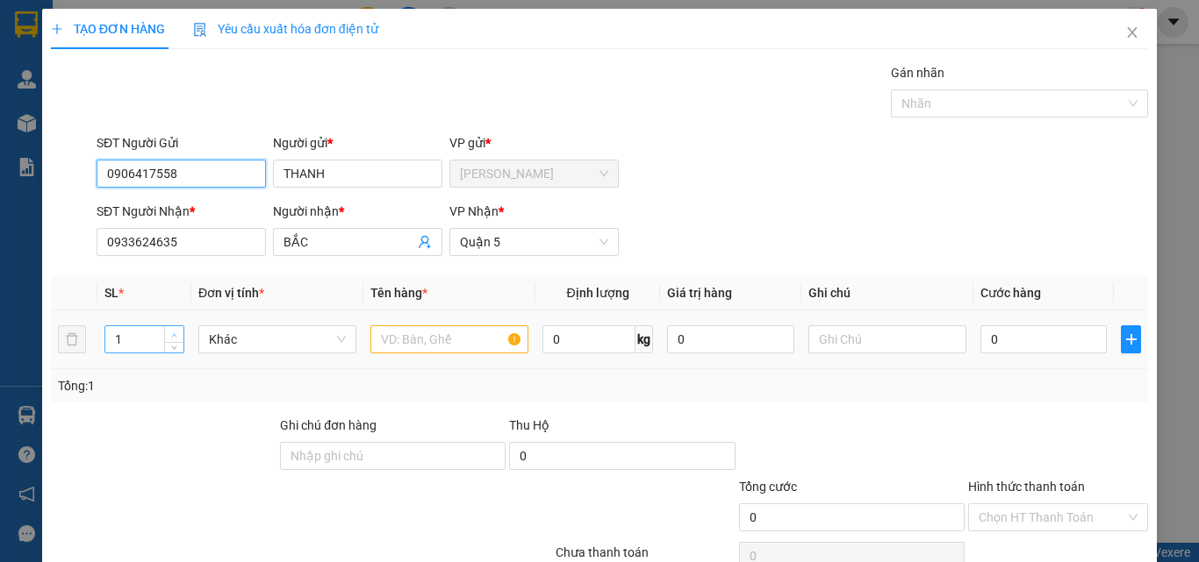
type input "0906417558"
type input "2"
click at [171, 335] on icon "up" at bounding box center [174, 336] width 6 height 6
click at [435, 342] on input "text" at bounding box center [449, 340] width 158 height 28
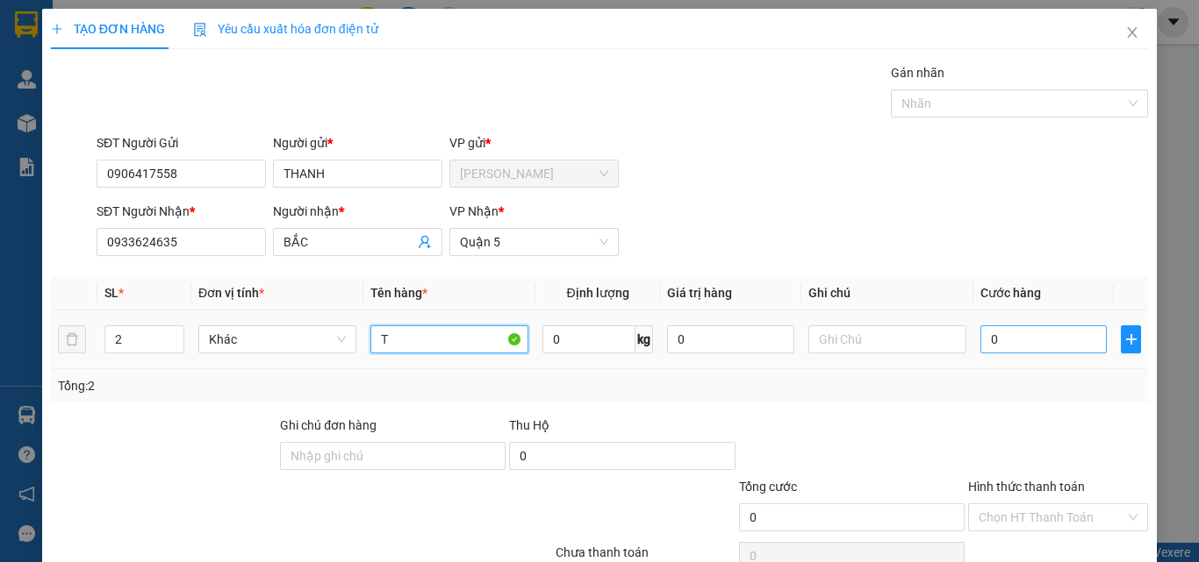
type input "T"
click at [1039, 341] on input "0" at bounding box center [1043, 340] width 126 height 28
type input "1"
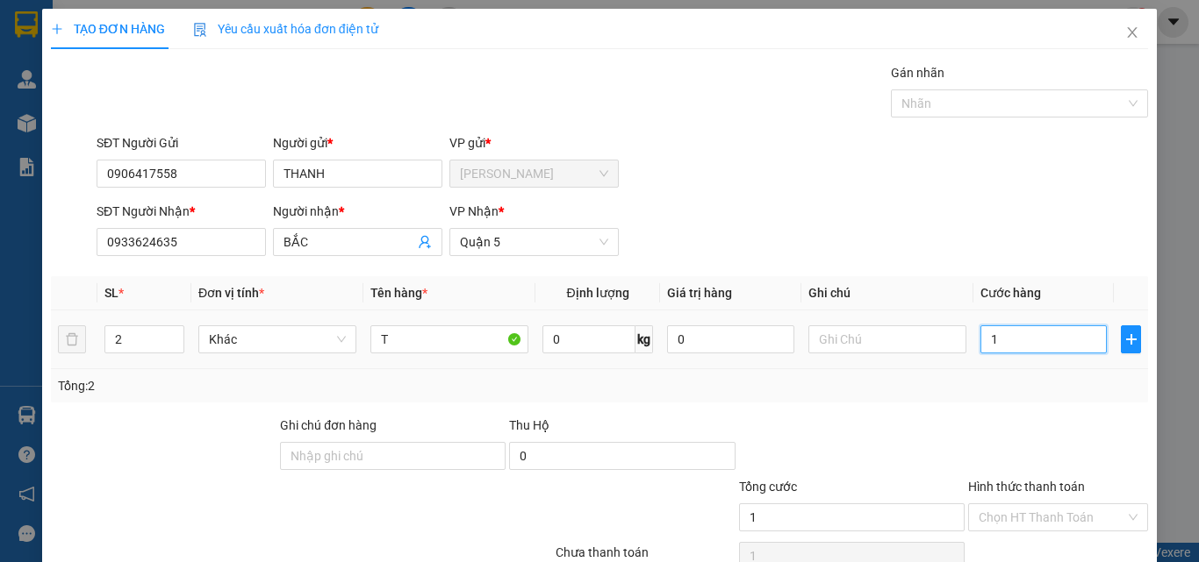
type input "12"
type input "120"
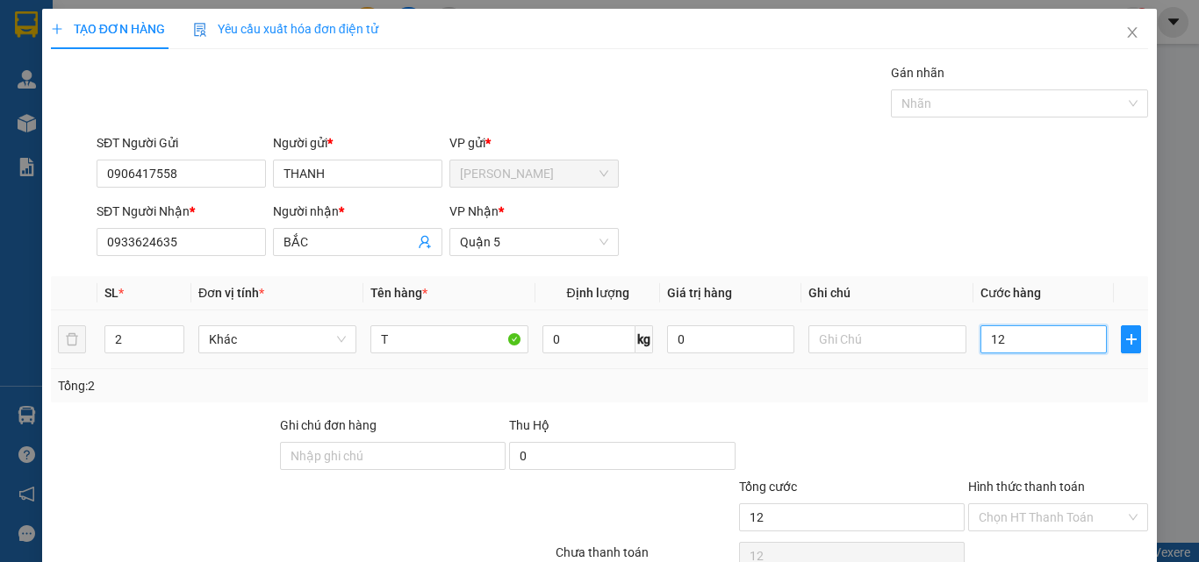
type input "120"
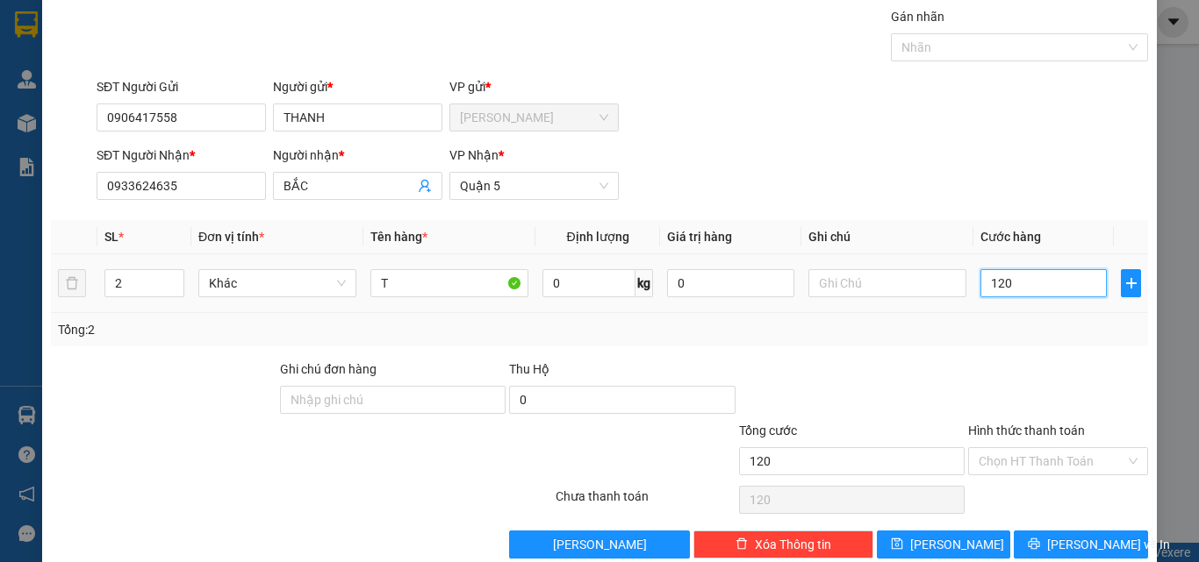
scroll to position [87, 0]
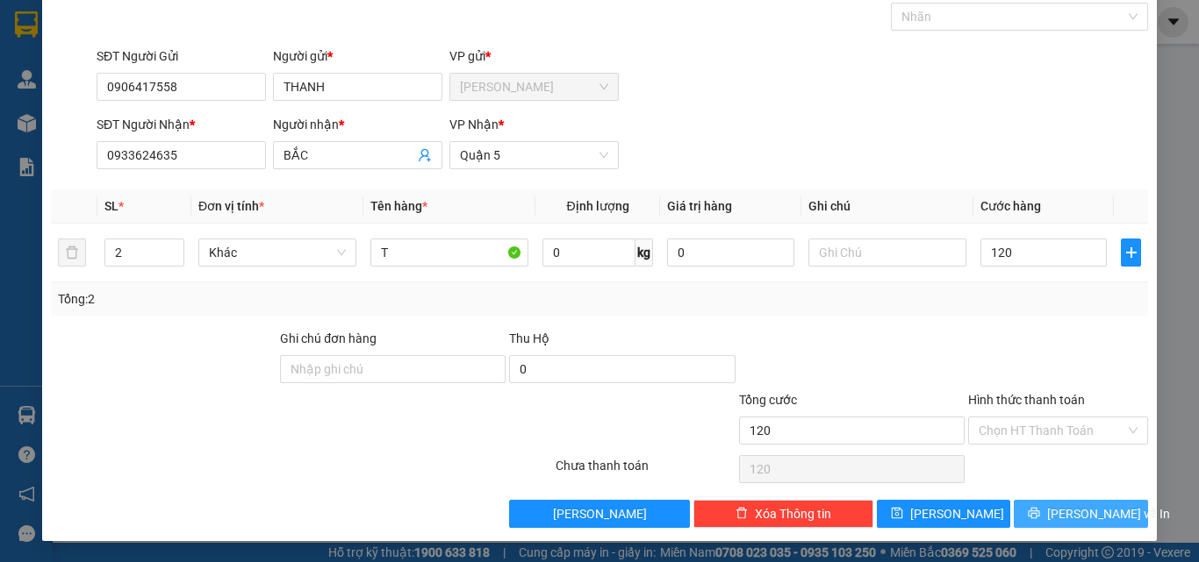
click at [1057, 512] on span "[PERSON_NAME] và In" at bounding box center [1108, 514] width 123 height 19
type input "120.000"
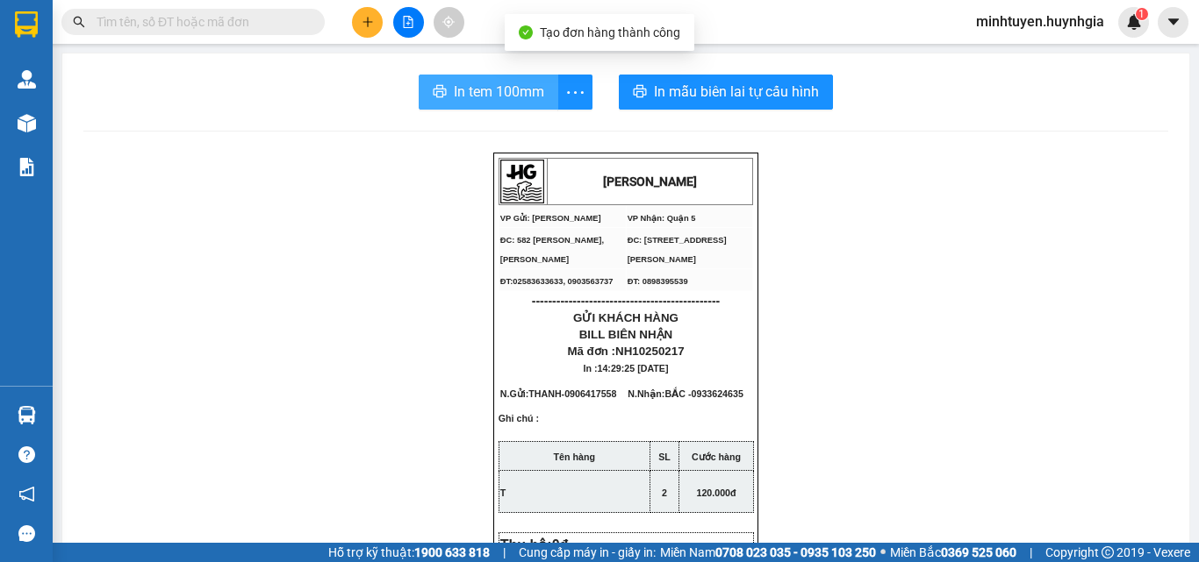
click at [519, 107] on button "In tem 100mm" at bounding box center [489, 92] width 140 height 35
